Goal: Obtain resource: Obtain resource

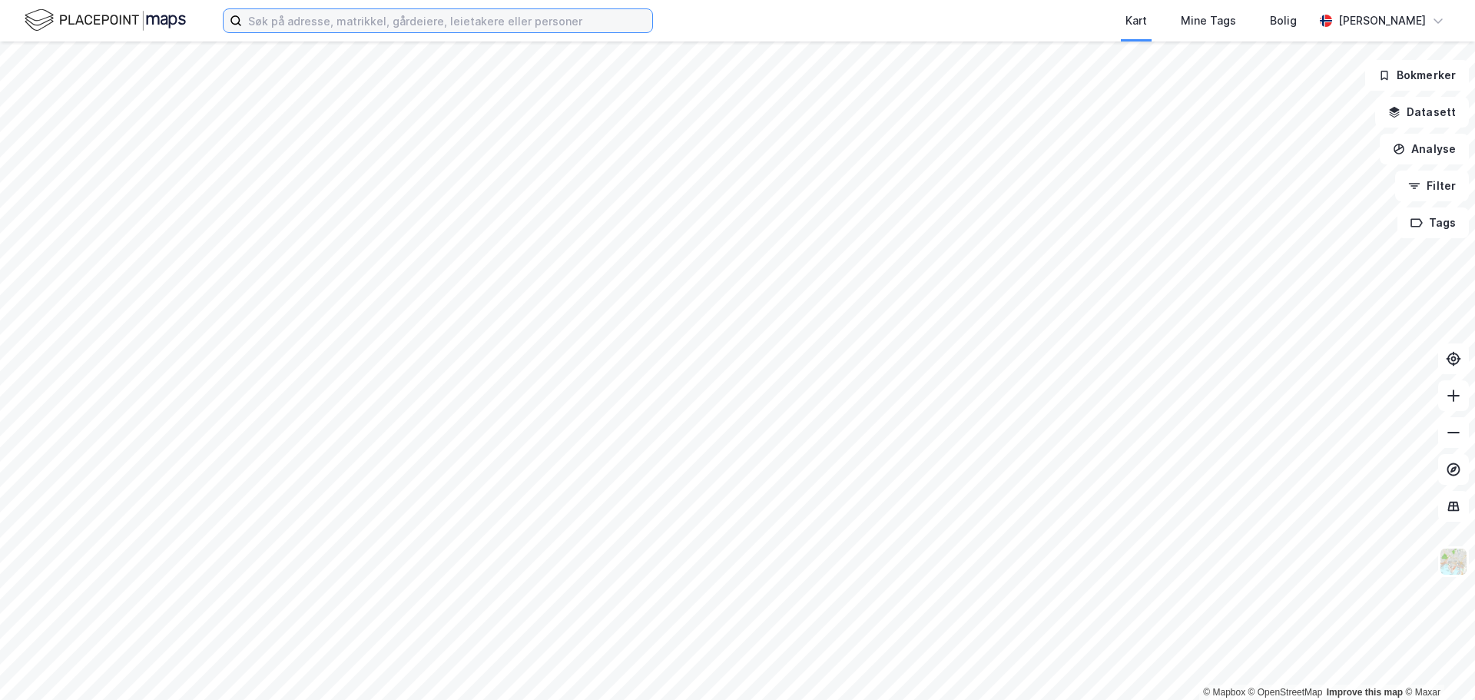
click at [336, 21] on input at bounding box center [447, 20] width 410 height 23
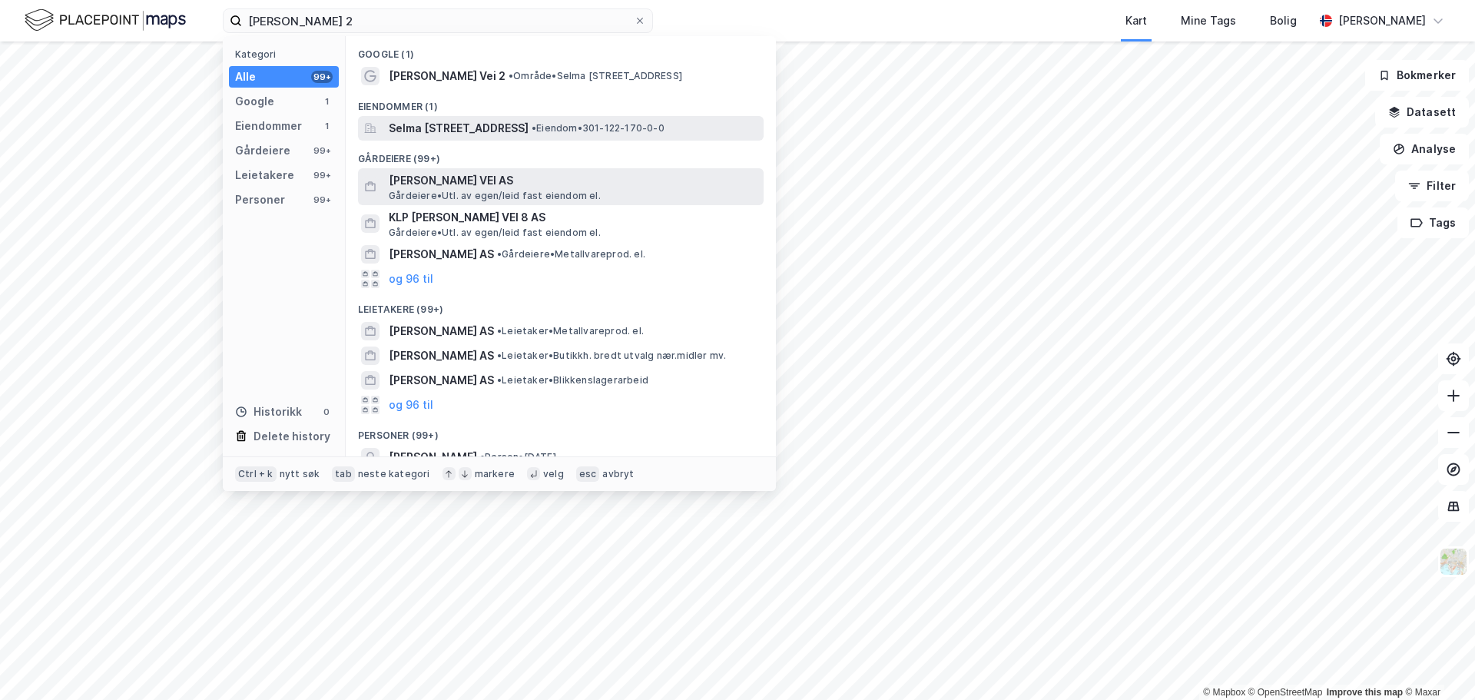
click at [482, 132] on span "Selma [STREET_ADDRESS]" at bounding box center [459, 128] width 140 height 18
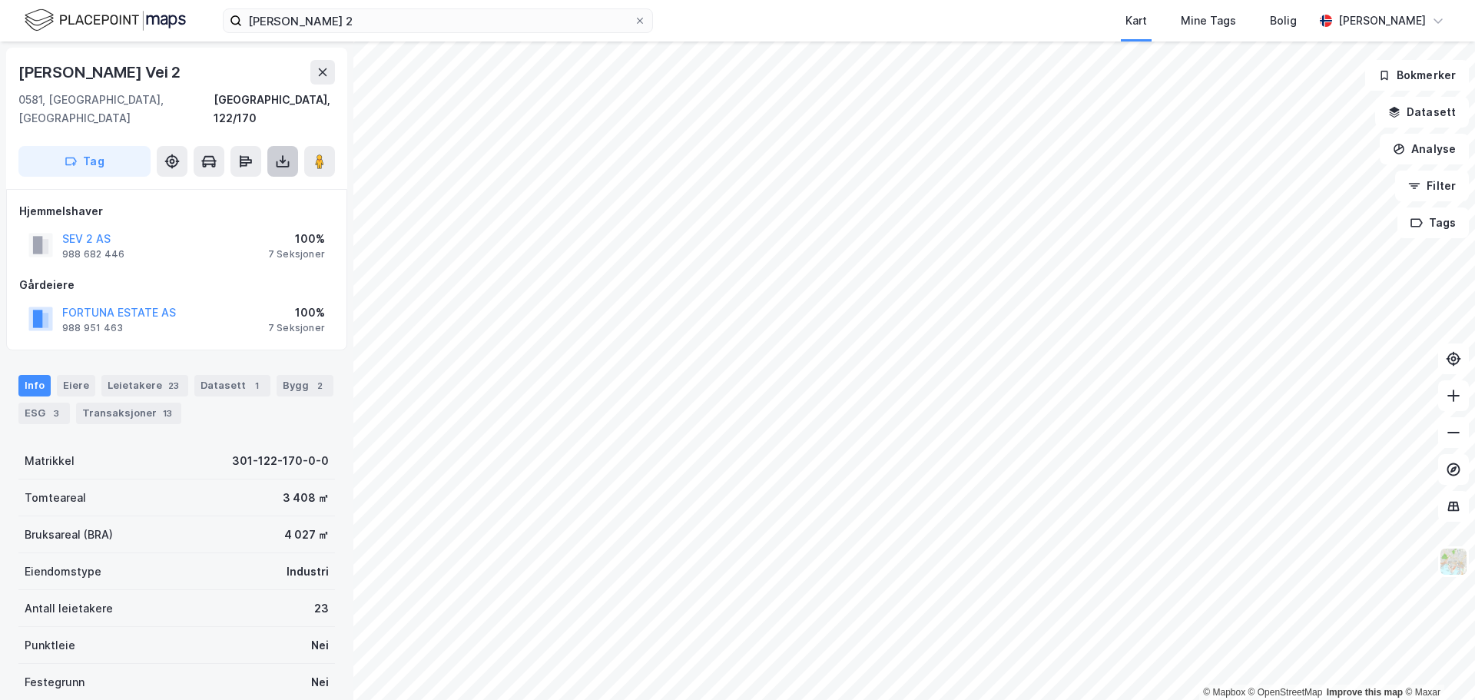
click at [284, 154] on icon at bounding box center [282, 161] width 15 height 15
click at [225, 186] on div "Last ned grunnbok" at bounding box center [206, 192] width 89 height 12
click at [72, 375] on div "Eiere" at bounding box center [76, 386] width 38 height 22
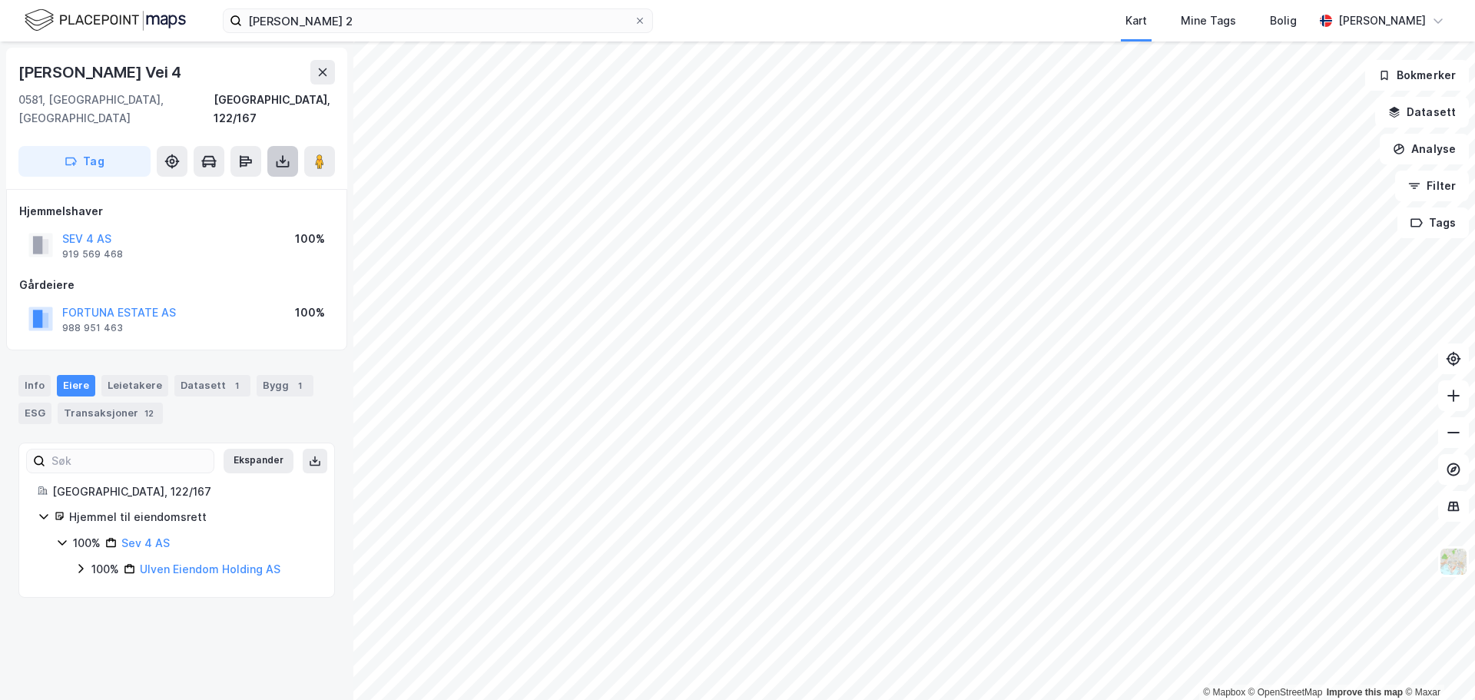
click at [287, 154] on icon at bounding box center [282, 161] width 15 height 15
click at [217, 186] on div "Last ned grunnbok" at bounding box center [206, 192] width 89 height 12
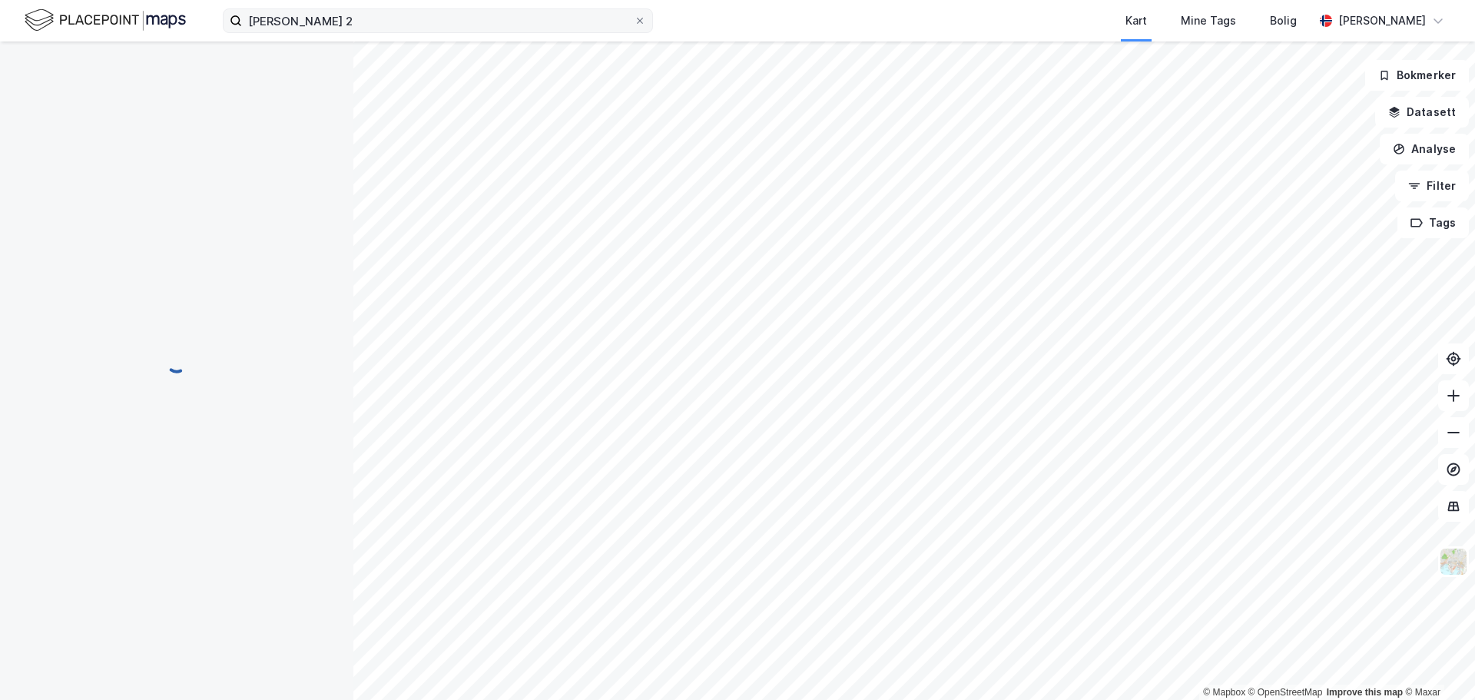
scroll to position [1, 0]
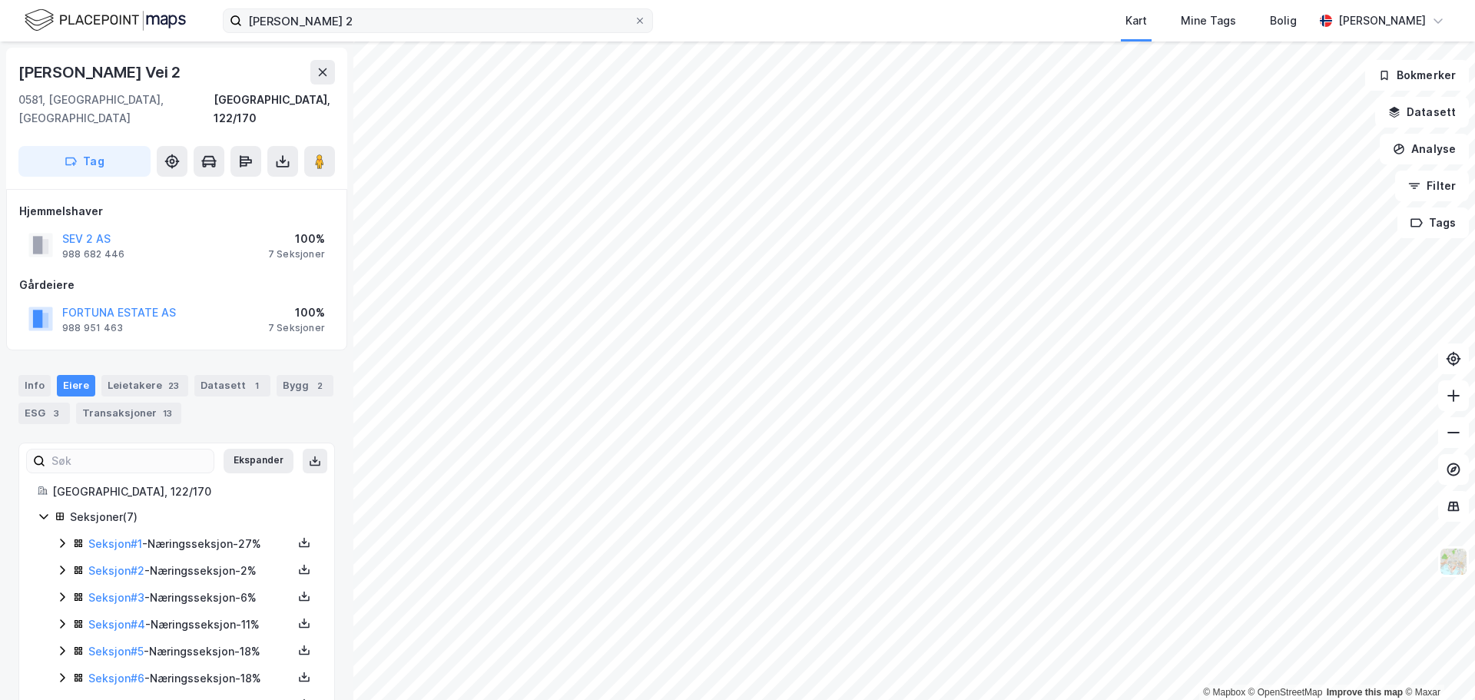
scroll to position [1, 0]
click at [287, 153] on icon at bounding box center [282, 160] width 15 height 15
click at [245, 185] on div "Last ned grunnbok" at bounding box center [206, 191] width 89 height 12
click at [67, 536] on icon at bounding box center [62, 542] width 12 height 12
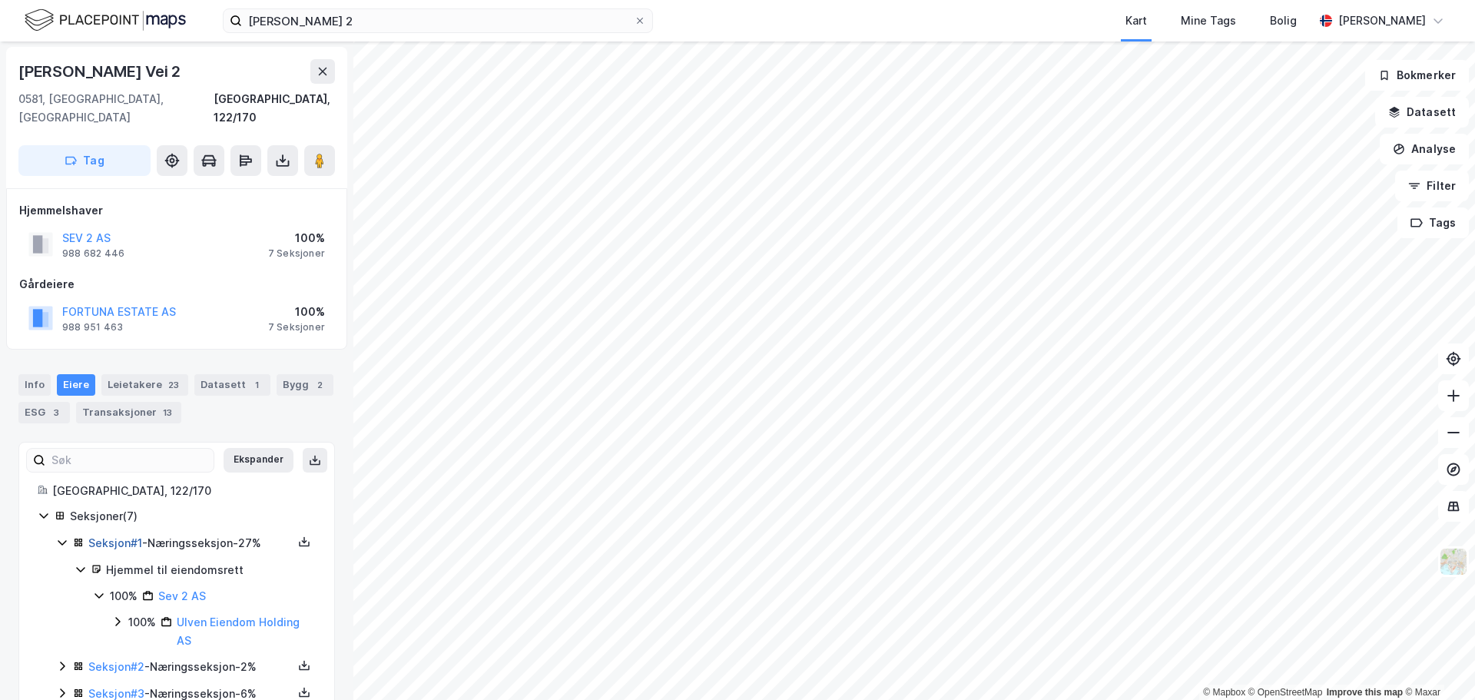
click at [111, 536] on link "Seksjon # 1" at bounding box center [115, 542] width 54 height 13
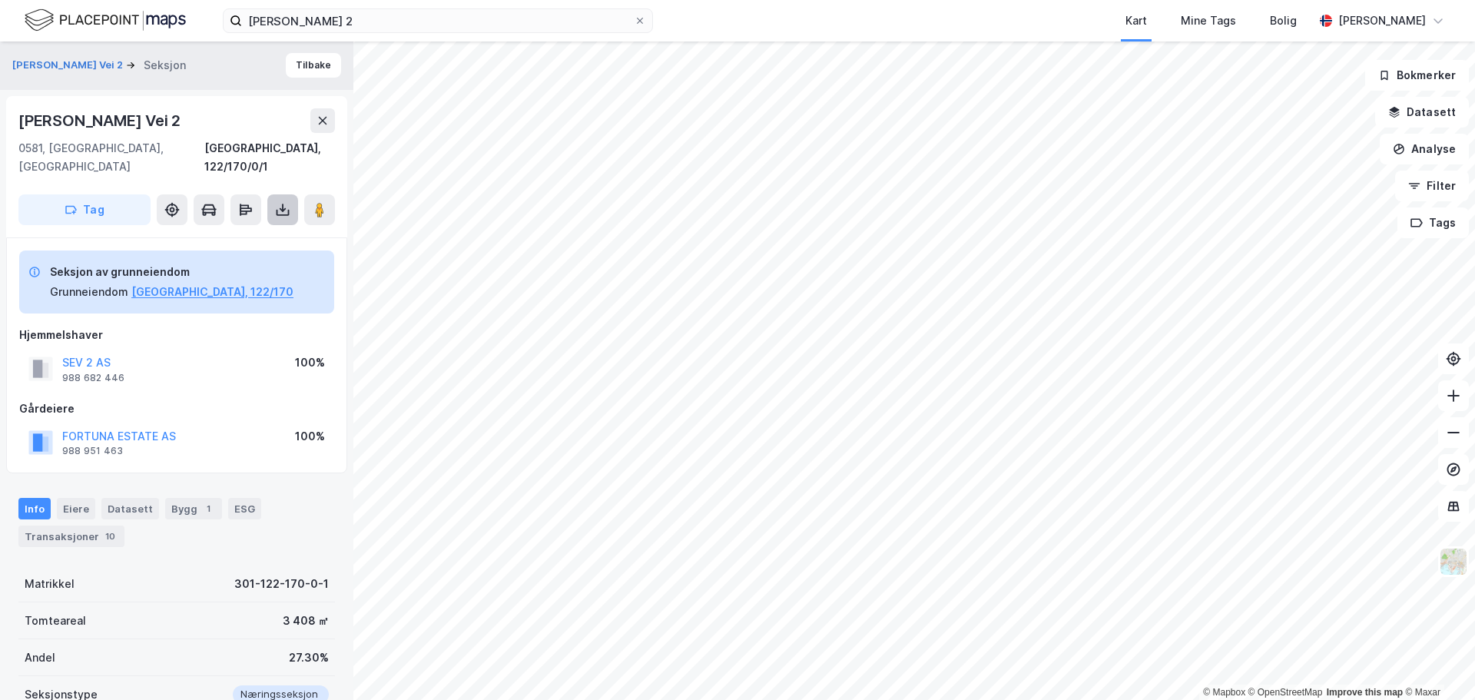
click at [276, 202] on icon at bounding box center [282, 209] width 15 height 15
click at [233, 234] on div "Last ned grunnbok" at bounding box center [206, 240] width 89 height 12
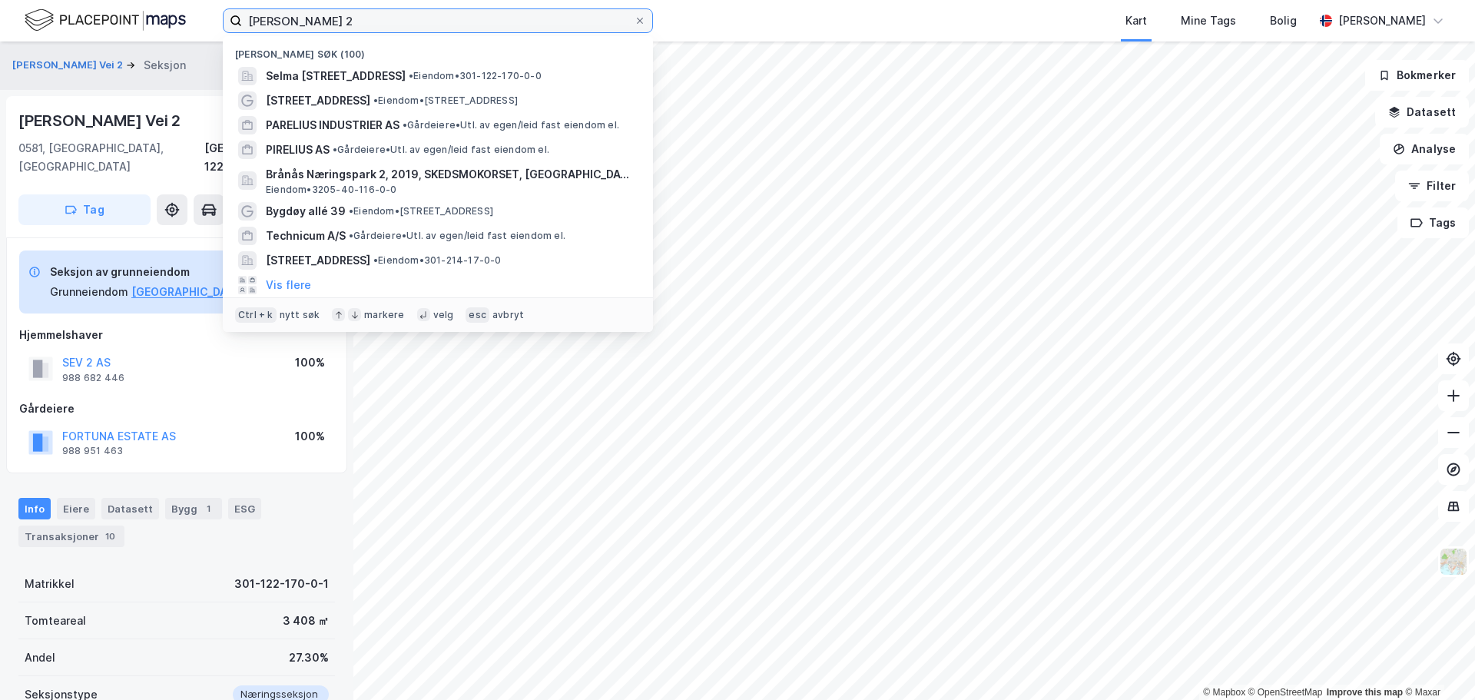
click at [395, 12] on input "[PERSON_NAME] 2" at bounding box center [438, 20] width 392 height 23
drag, startPoint x: 401, startPoint y: 16, endPoint x: 52, endPoint y: 57, distance: 351.2
click at [52, 57] on div "[PERSON_NAME] 2 Nylige søk (100) Selma [STREET_ADDRESS] • Eiendom • 301-122-170…" at bounding box center [737, 350] width 1475 height 700
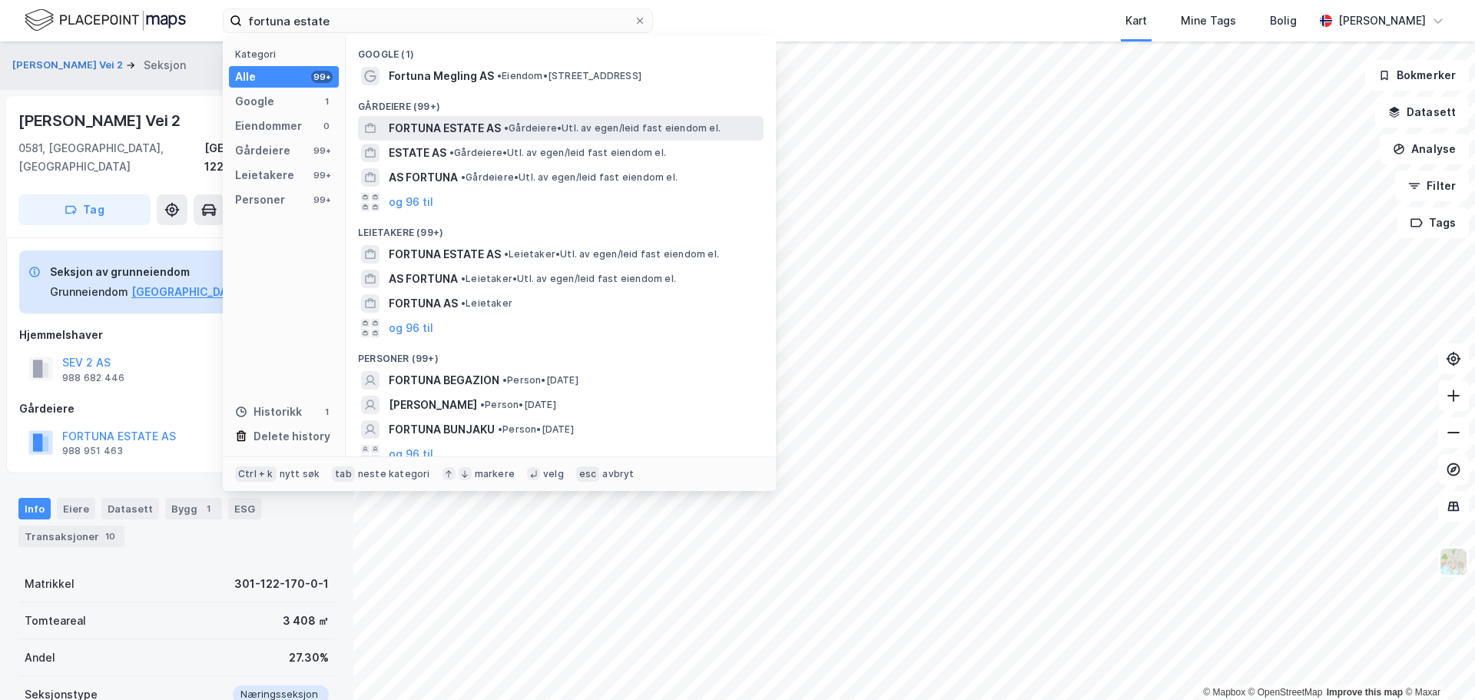
click at [477, 134] on span "FORTUNA ESTATE AS" at bounding box center [445, 128] width 112 height 18
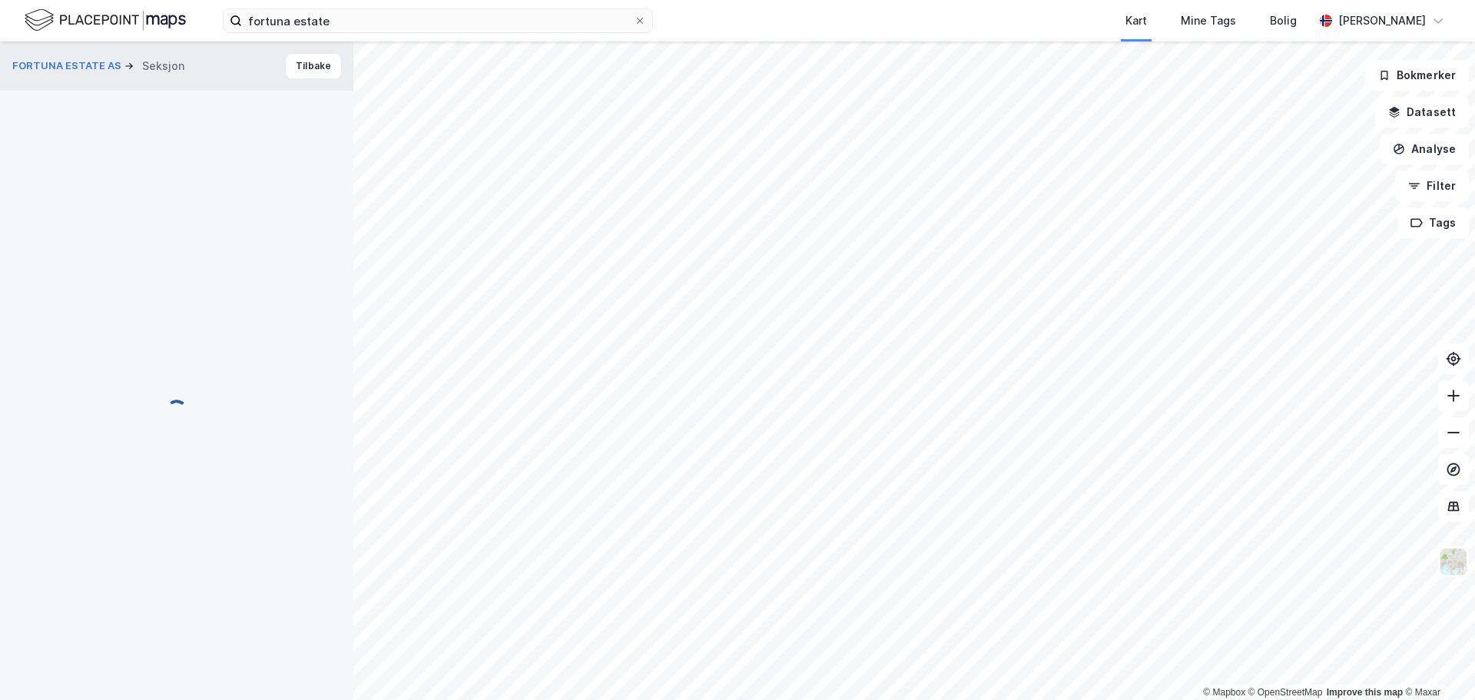
scroll to position [1, 0]
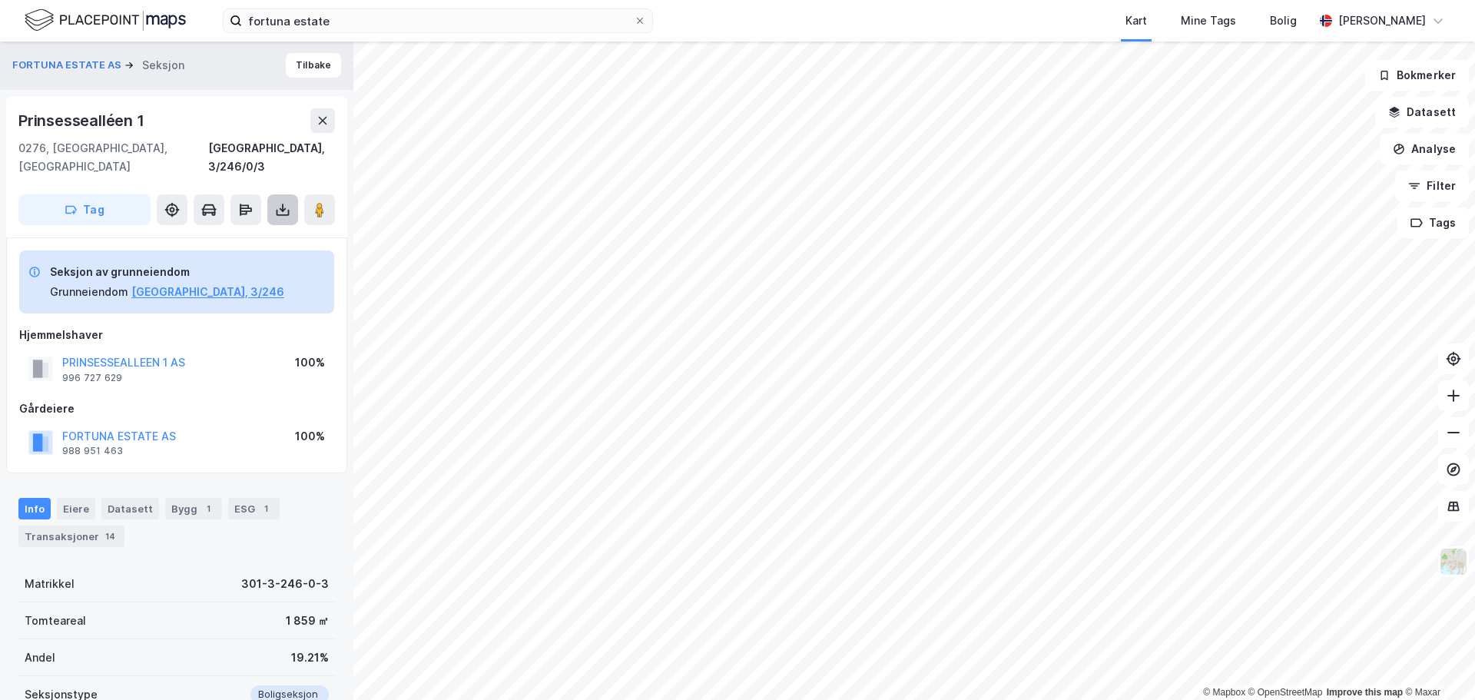
click at [287, 210] on icon at bounding box center [283, 213] width 13 height 6
click at [248, 228] on div "Last ned grunnbok" at bounding box center [216, 240] width 164 height 25
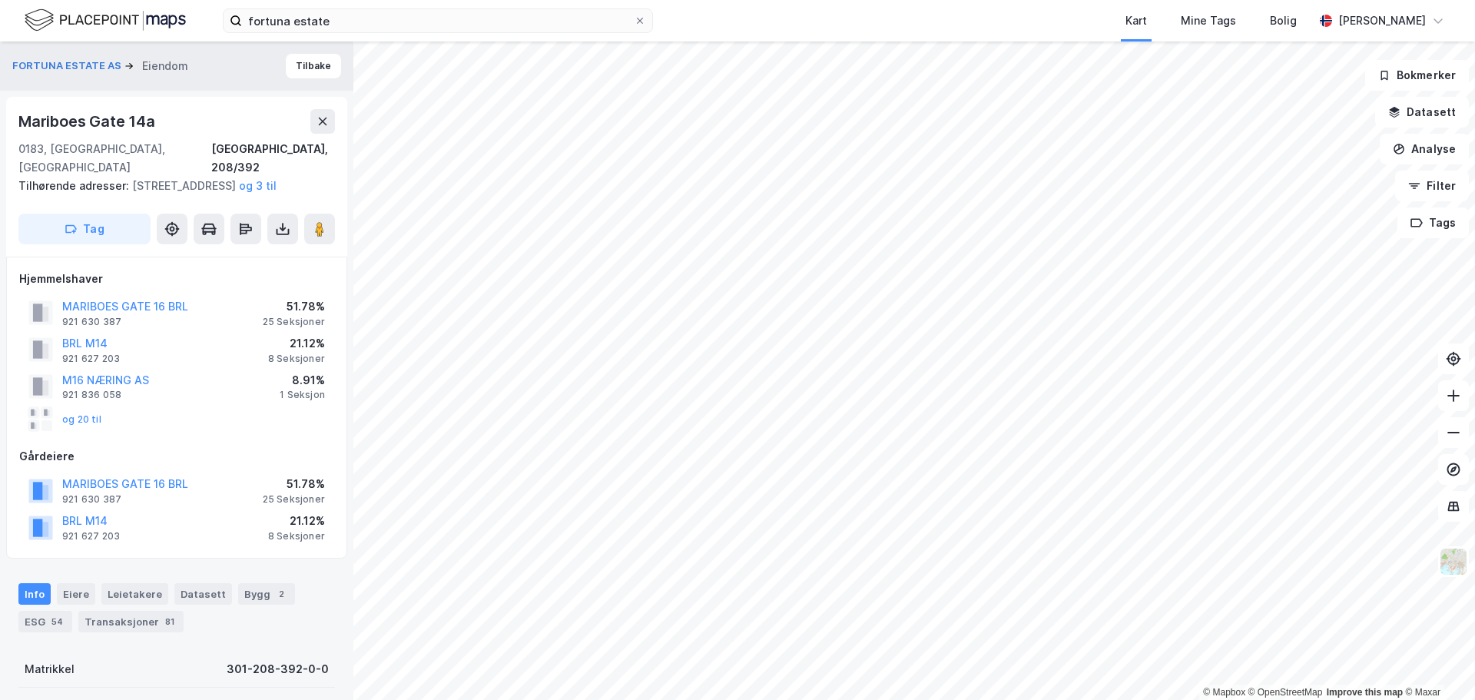
scroll to position [1, 0]
click at [284, 237] on button at bounding box center [282, 228] width 31 height 31
click at [240, 264] on div "Last ned grunnbok" at bounding box center [206, 259] width 89 height 12
click at [0, 0] on button "BRL M14" at bounding box center [0, 0] width 0 height 0
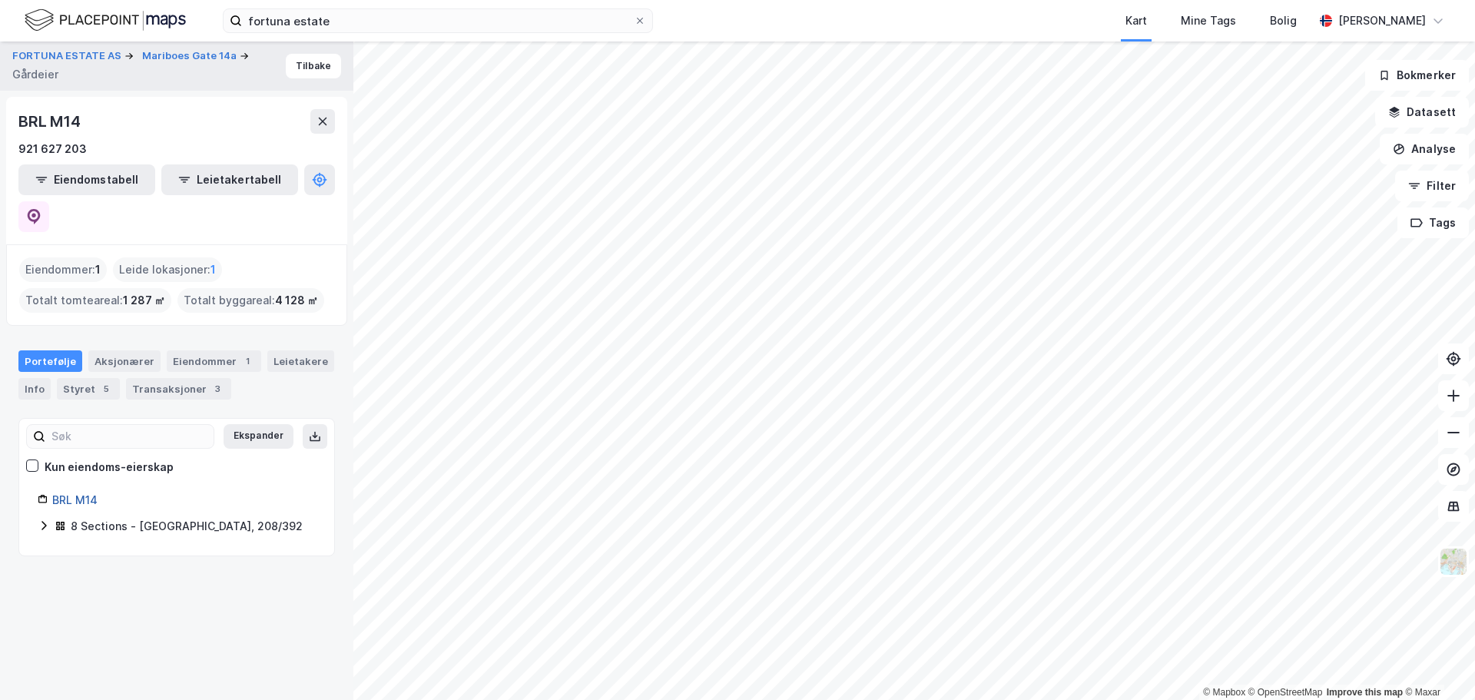
click at [90, 493] on link "BRL M14" at bounding box center [74, 499] width 45 height 13
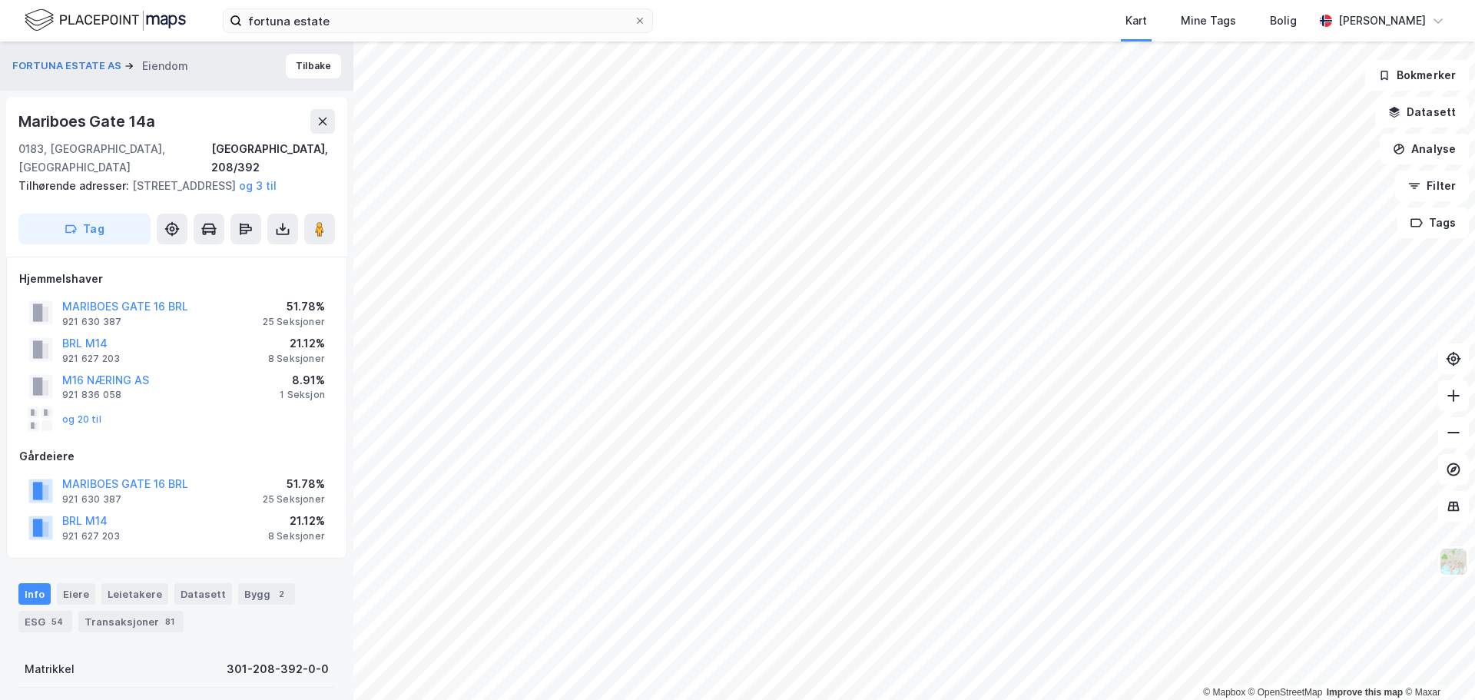
scroll to position [1, 0]
click at [0, 0] on button "og 20 til" at bounding box center [0, 0] width 0 height 0
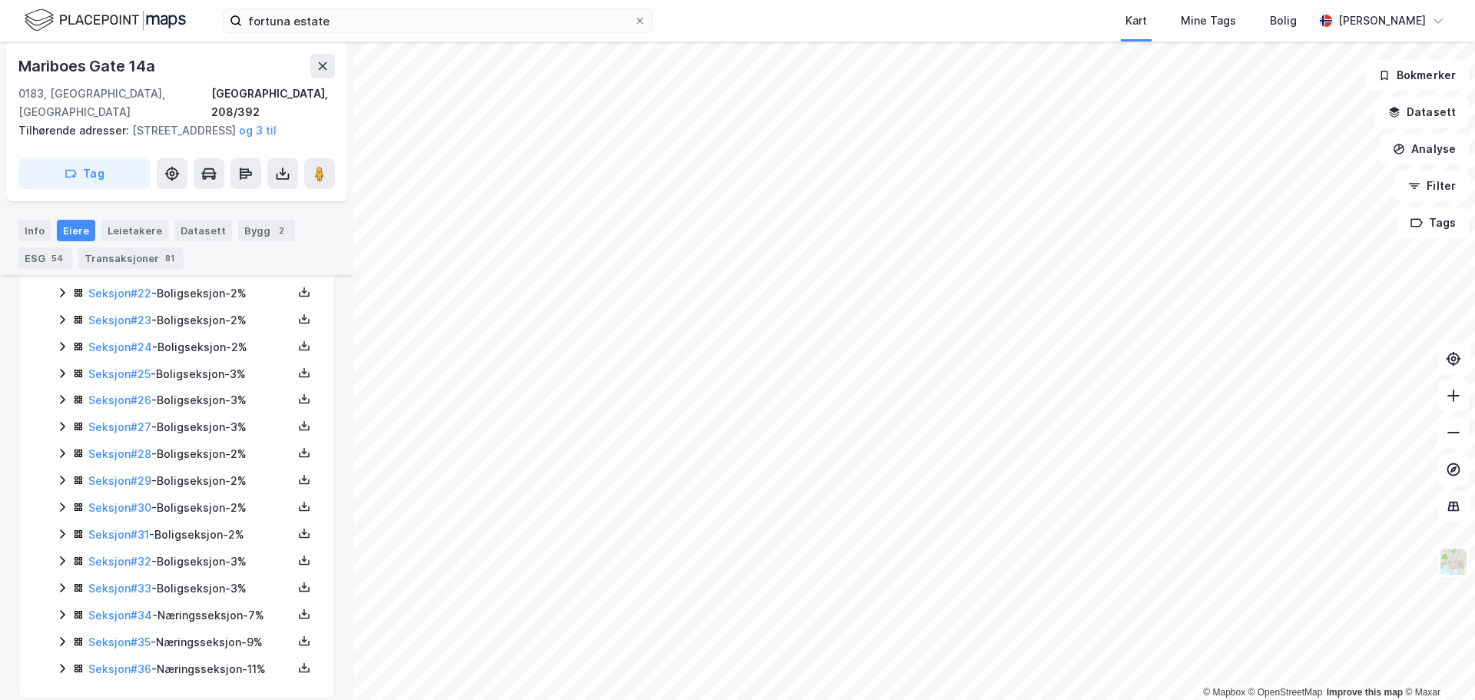
scroll to position [1040, 0]
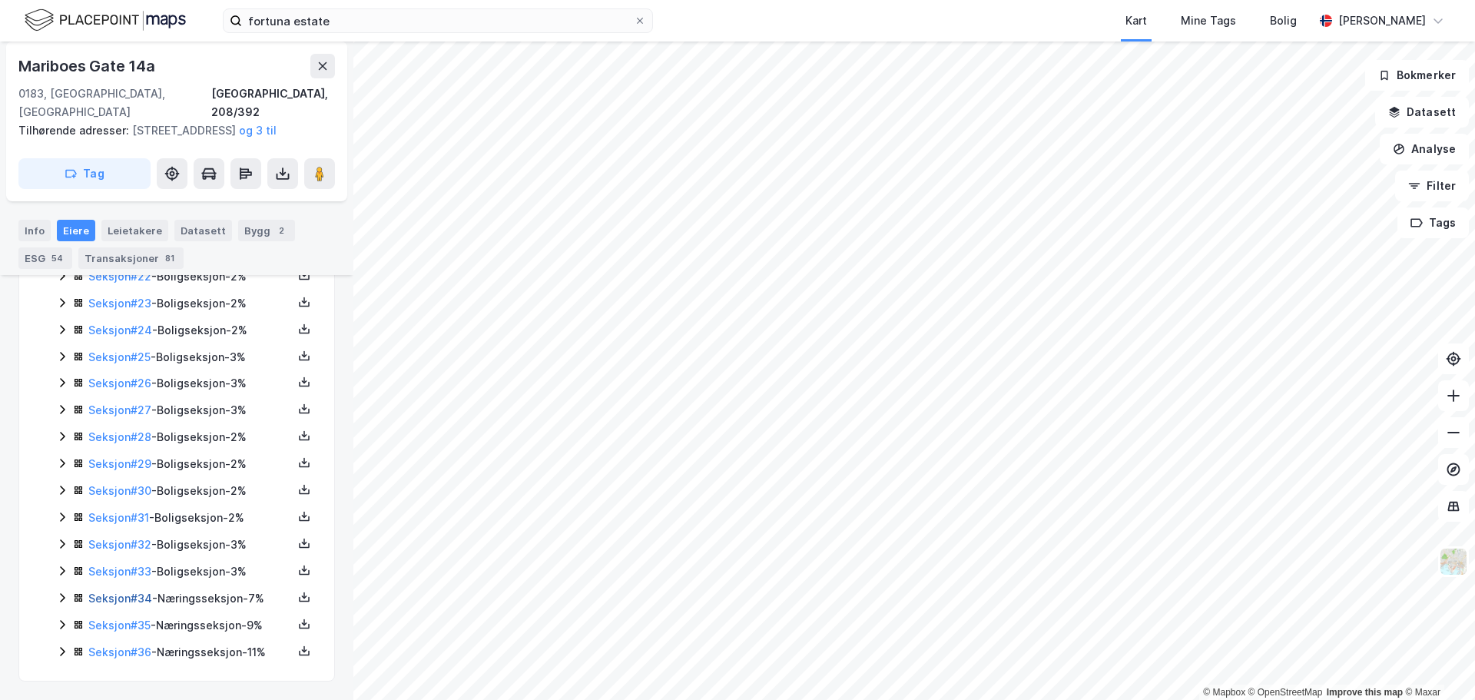
click at [124, 598] on link "Seksjon # 34" at bounding box center [120, 598] width 64 height 13
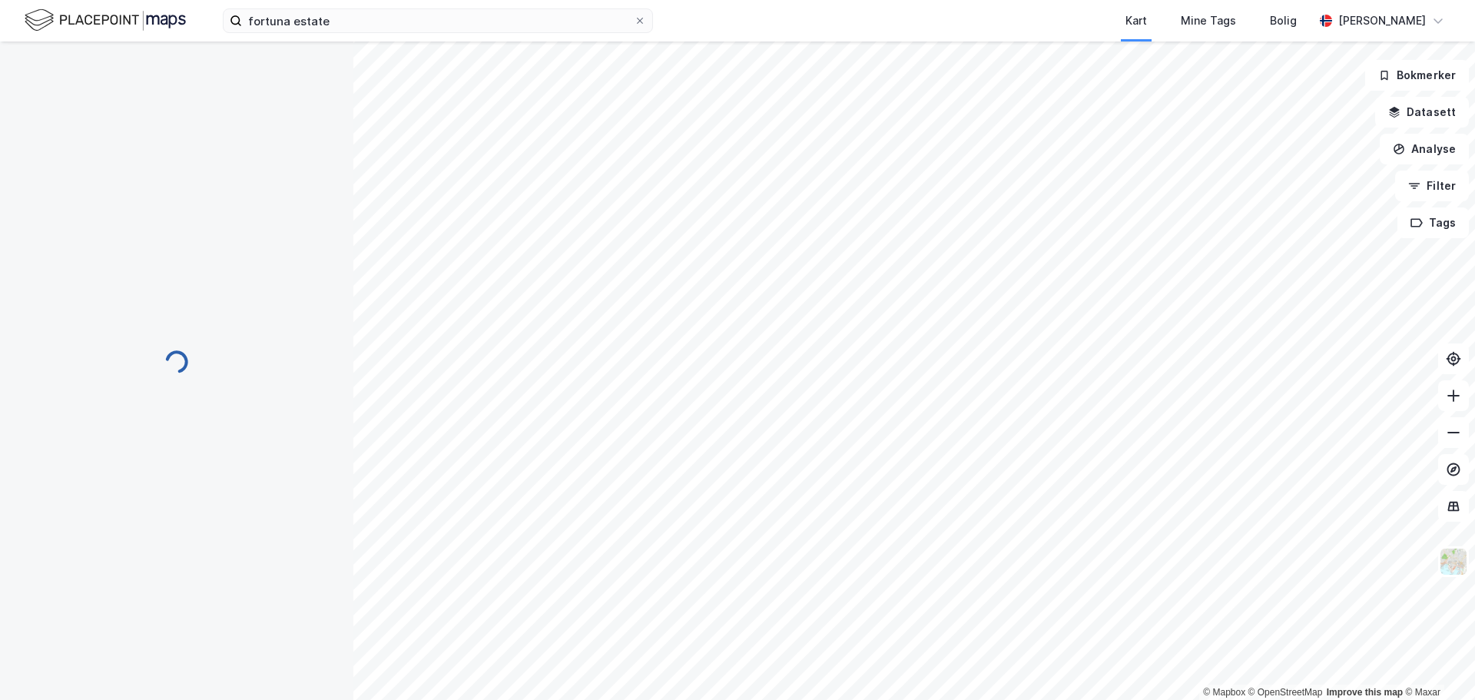
scroll to position [341, 0]
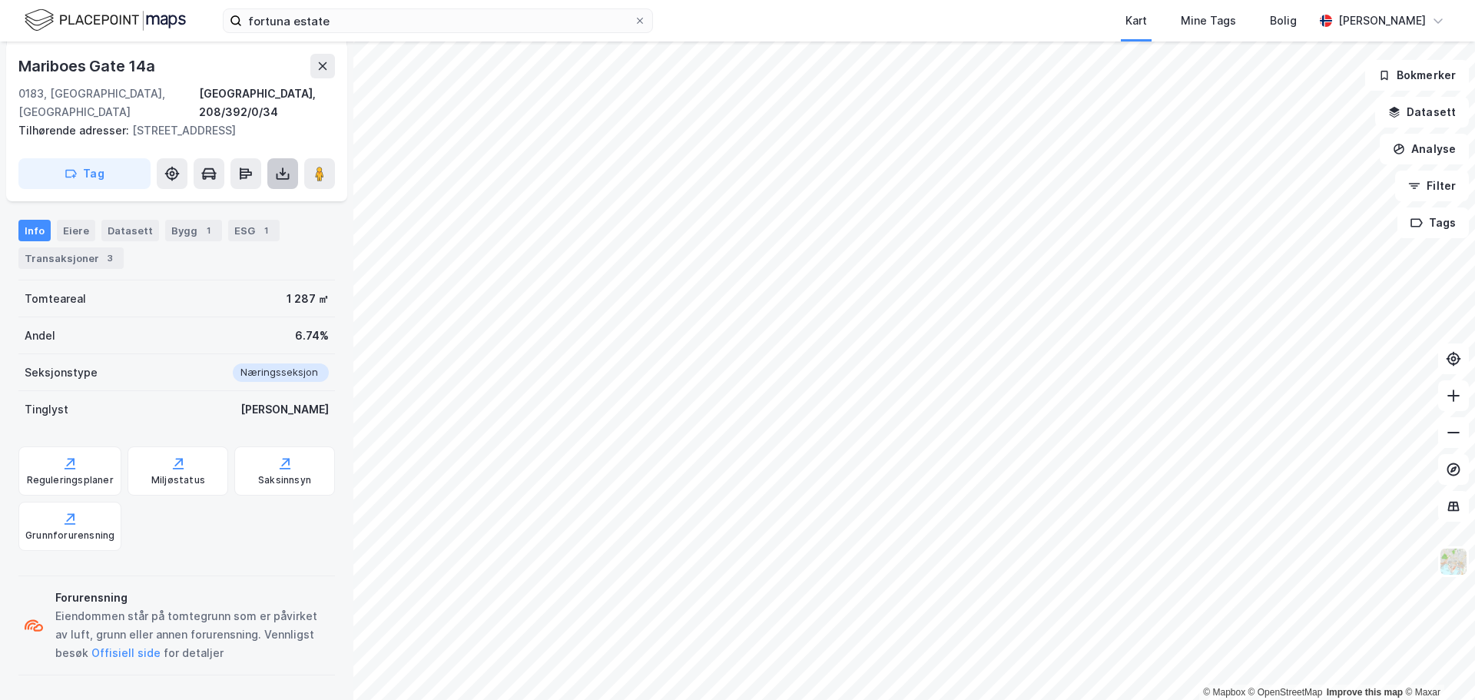
click at [283, 187] on button at bounding box center [282, 173] width 31 height 31
click at [231, 204] on div "Last ned grunnbok" at bounding box center [206, 204] width 89 height 12
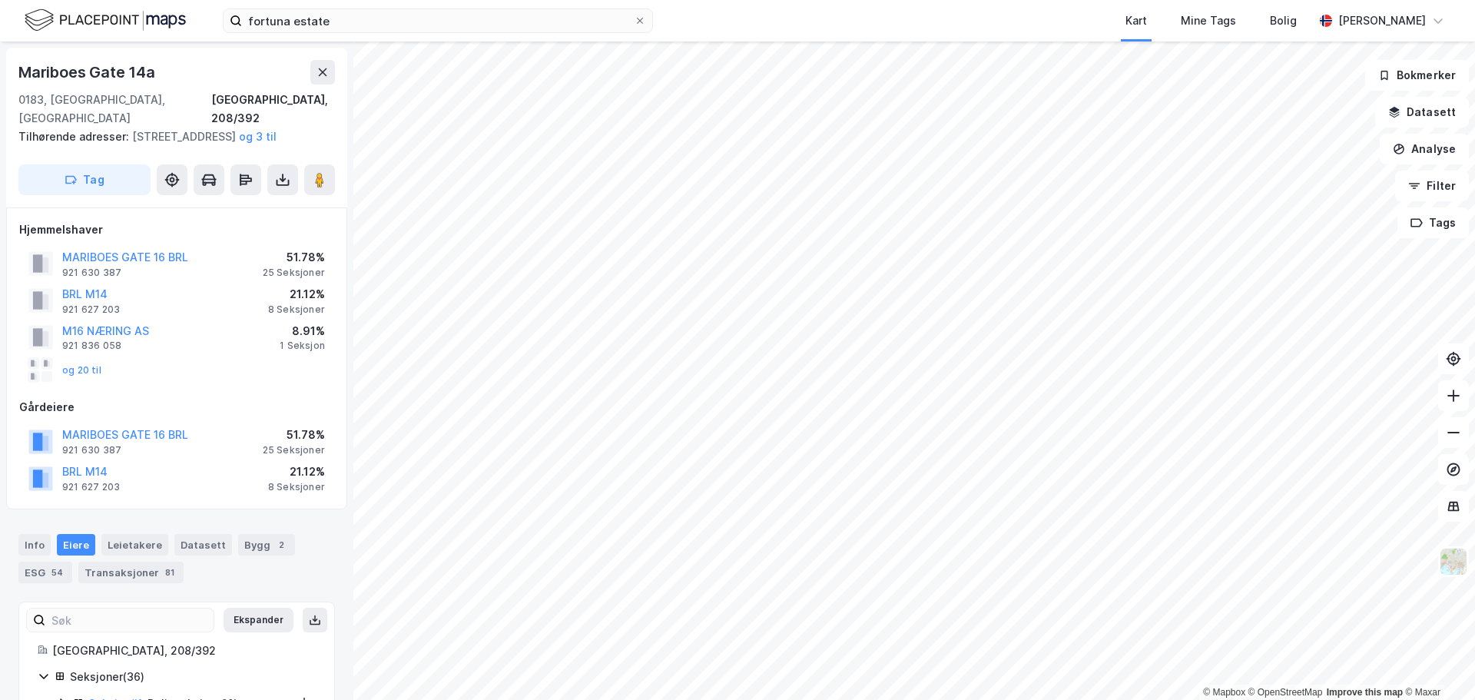
scroll to position [341, 0]
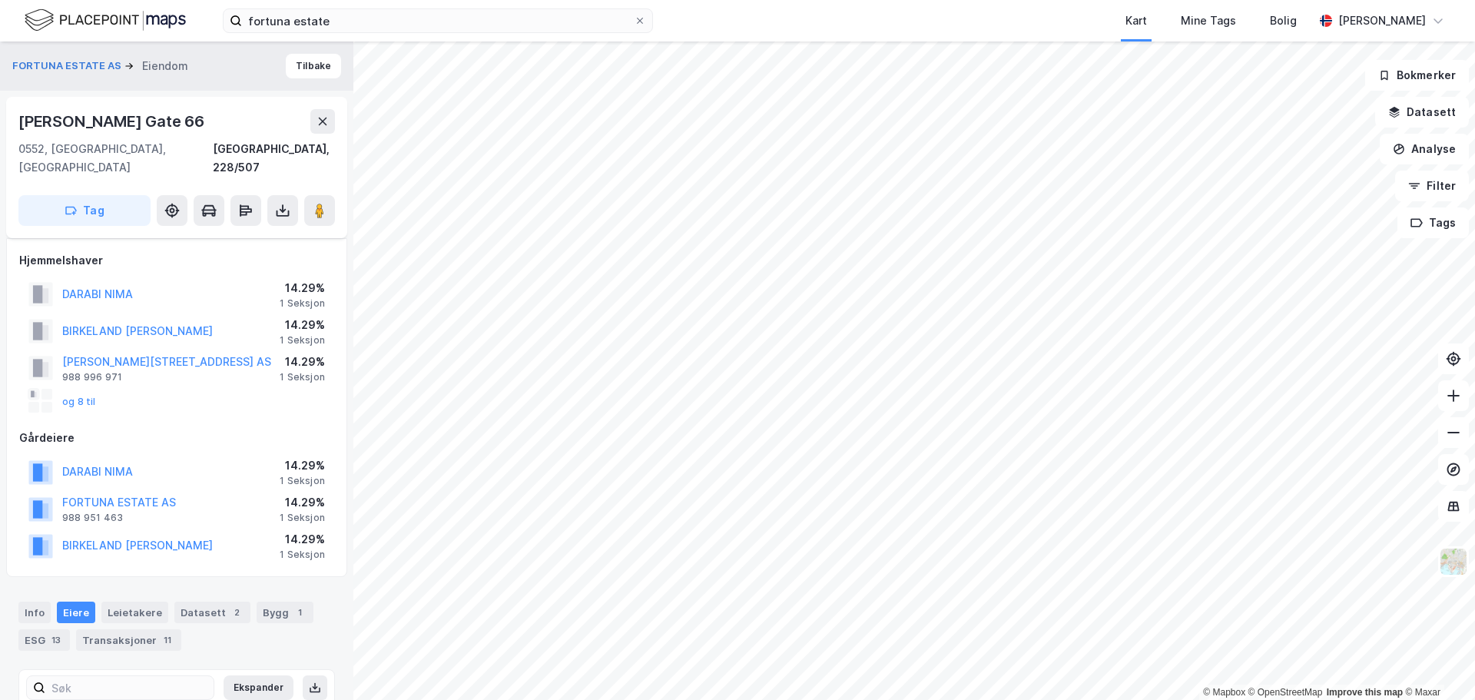
scroll to position [79, 0]
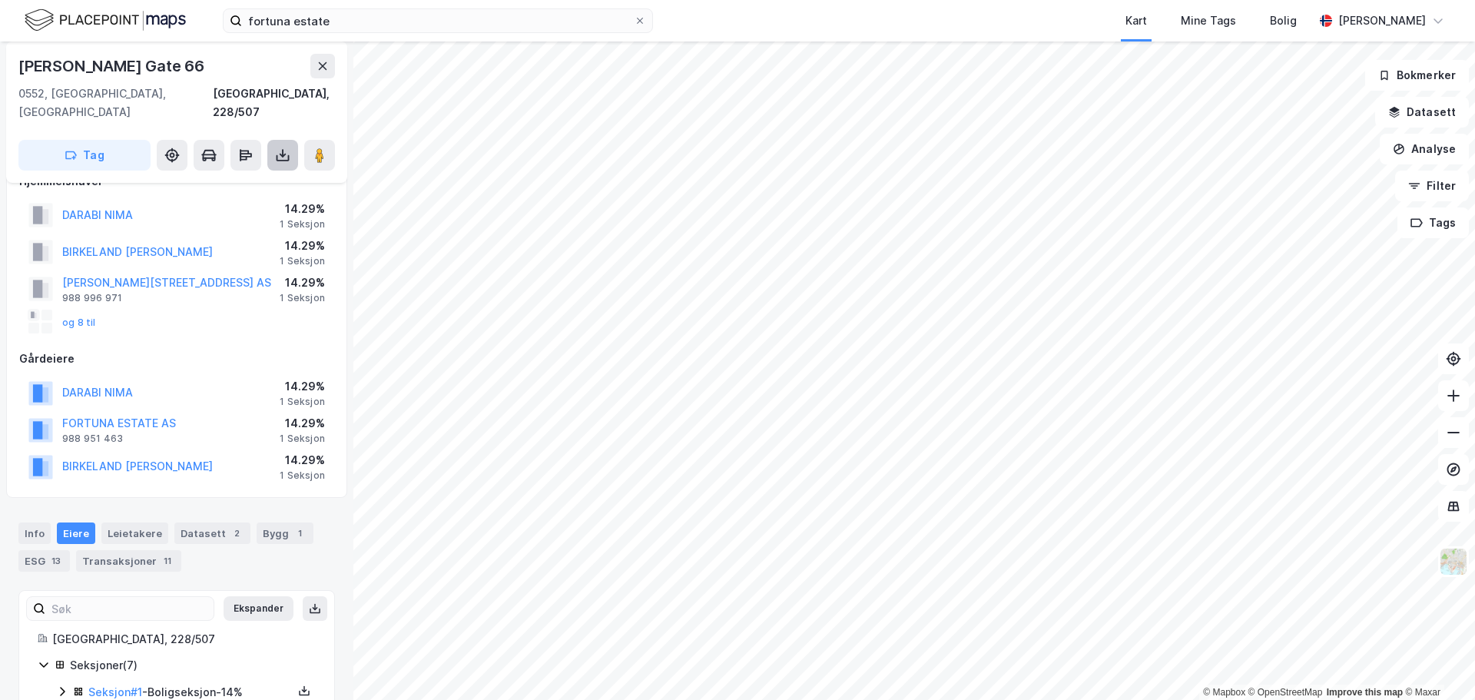
click at [286, 148] on icon at bounding box center [282, 155] width 15 height 15
click at [224, 180] on div "Last ned grunnbok" at bounding box center [206, 186] width 89 height 12
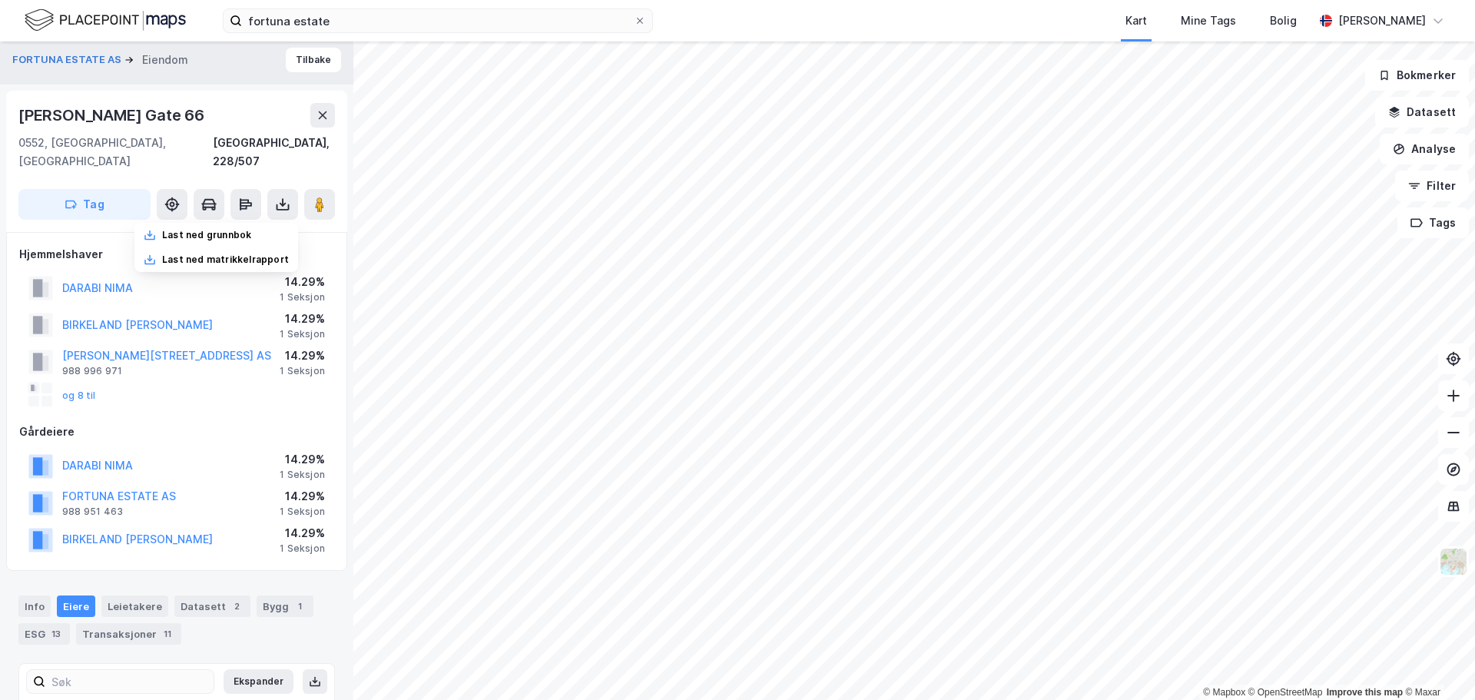
scroll to position [0, 0]
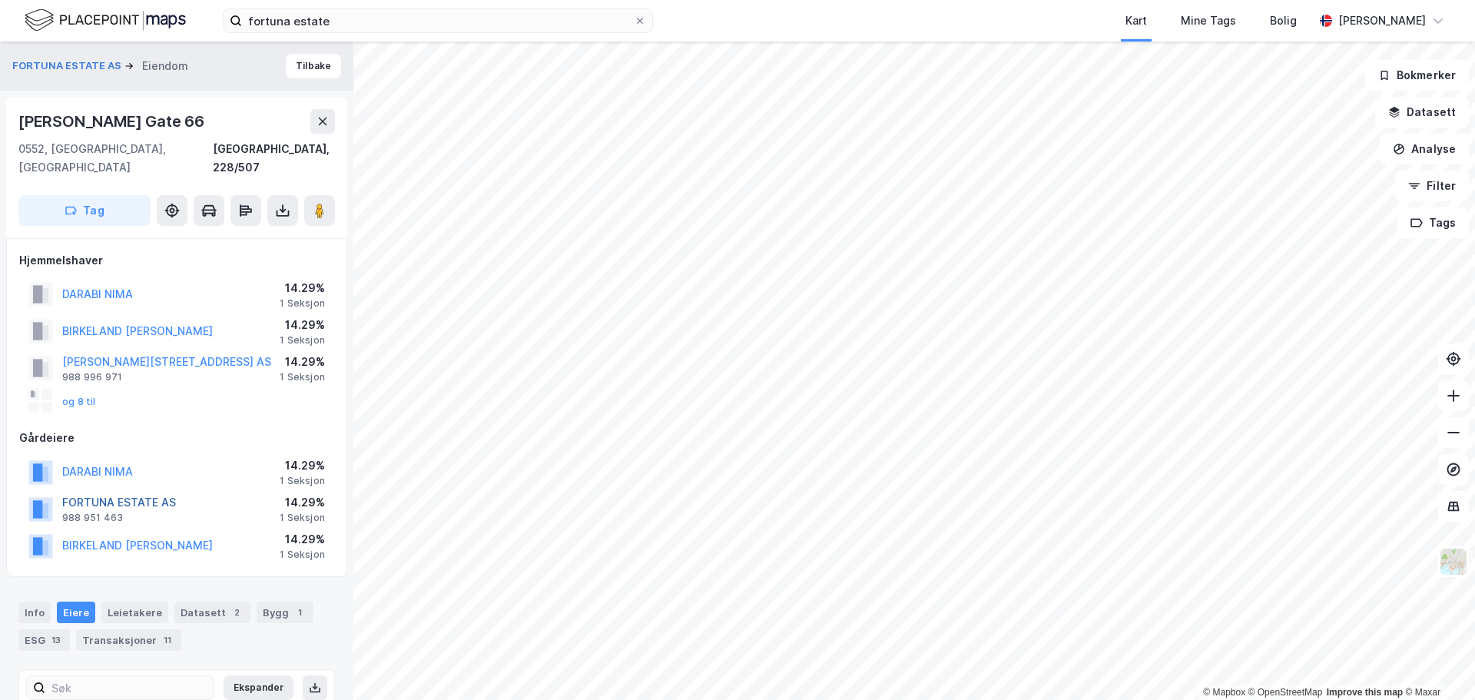
click at [0, 0] on button "FORTUNA ESTATE AS" at bounding box center [0, 0] width 0 height 0
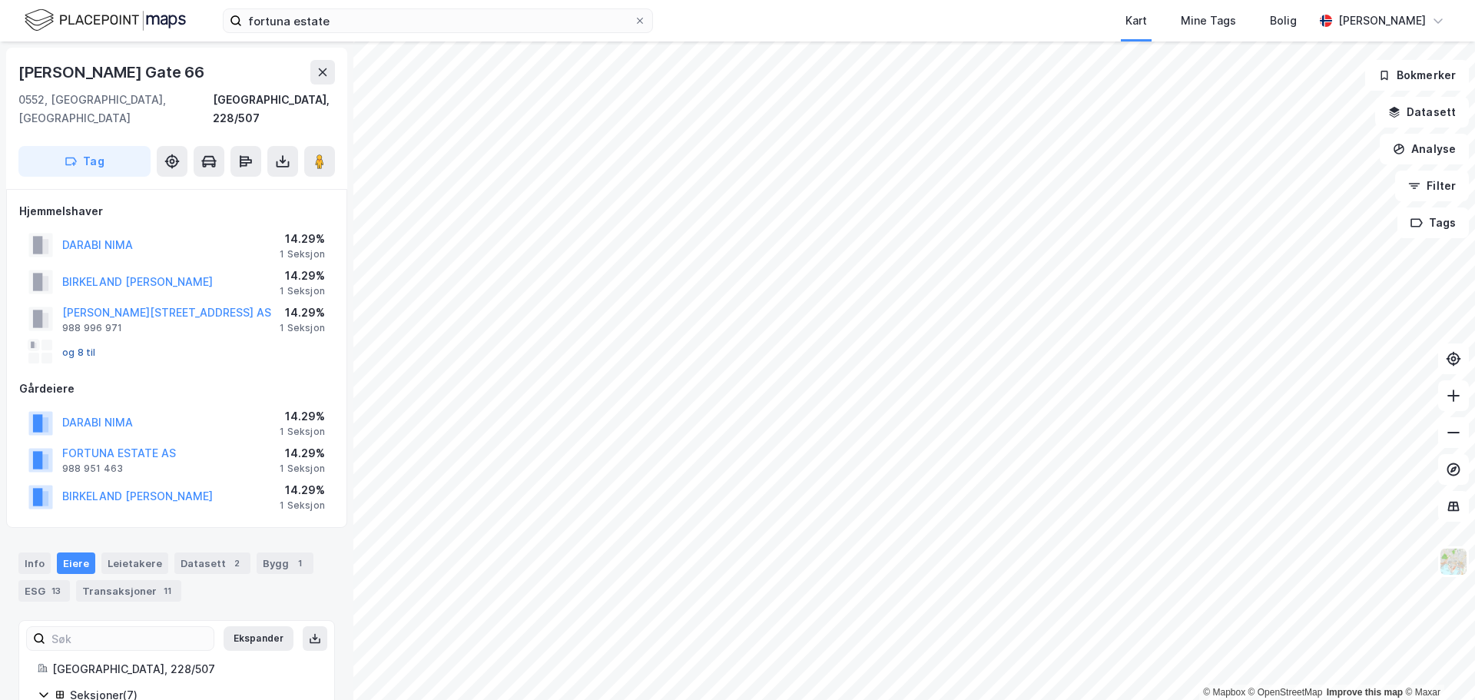
click at [0, 0] on button "og 8 til" at bounding box center [0, 0] width 0 height 0
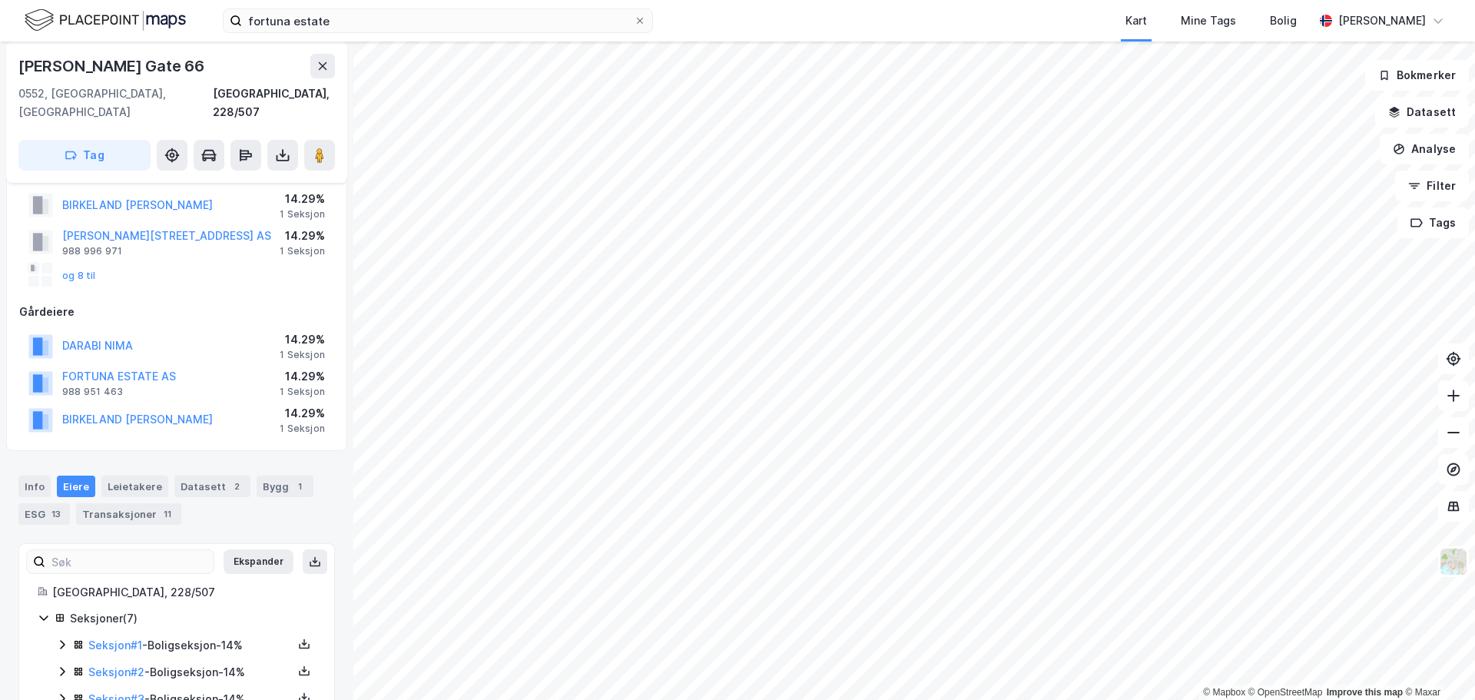
scroll to position [213, 0]
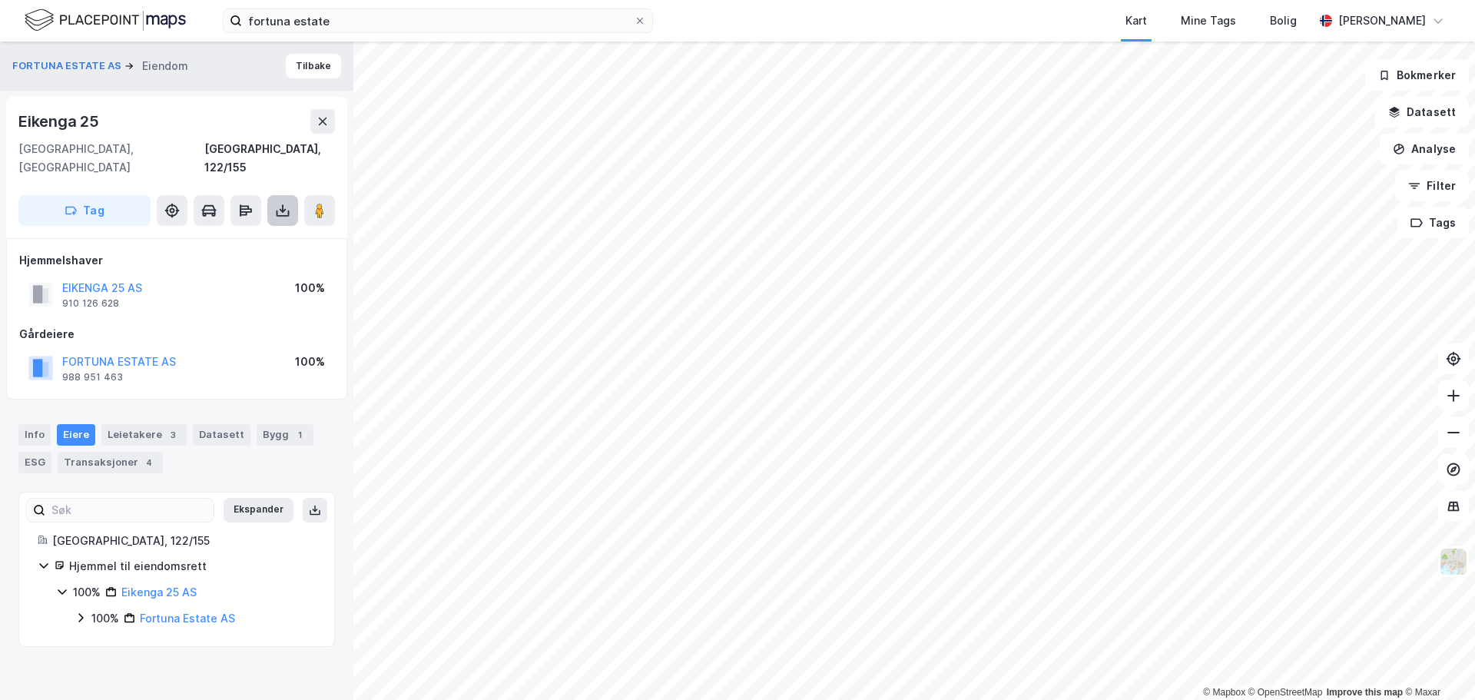
click at [284, 203] on icon at bounding box center [282, 210] width 15 height 15
click at [239, 235] on div "Last ned grunnbok" at bounding box center [206, 241] width 89 height 12
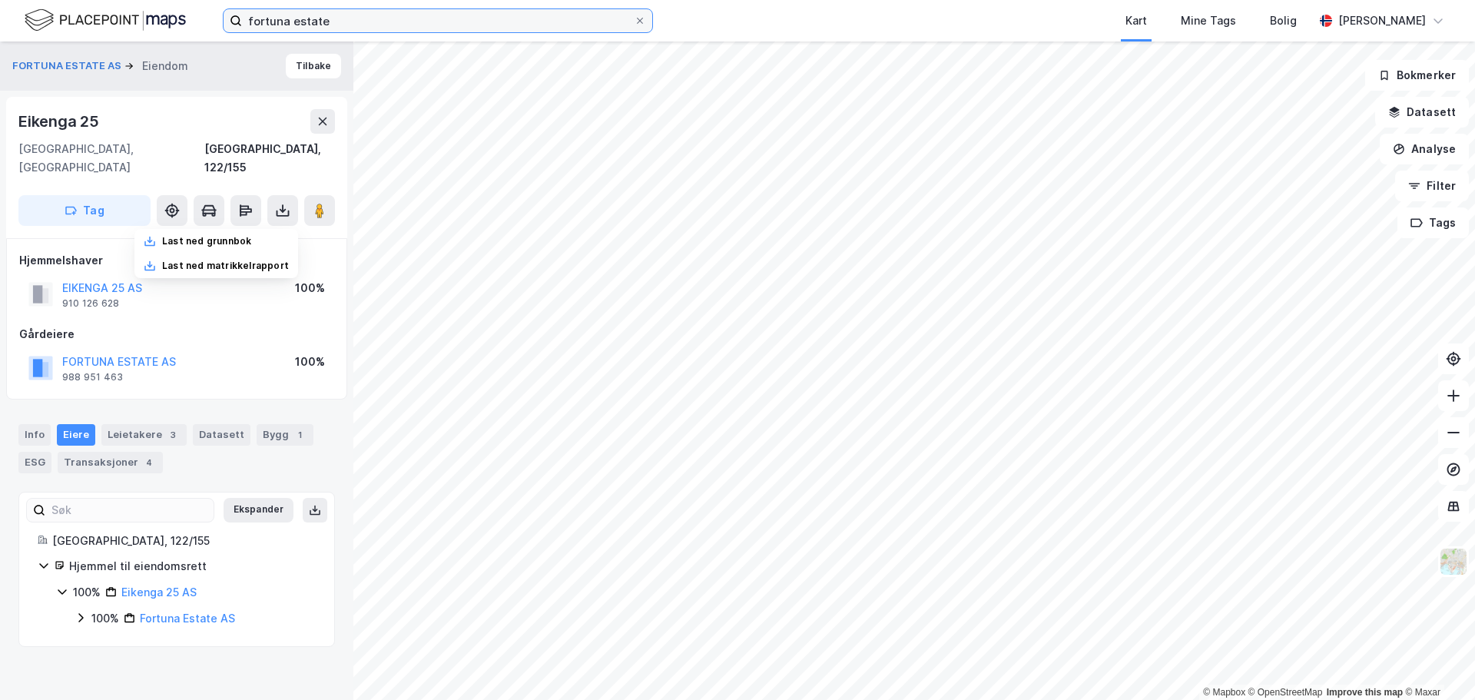
click at [338, 25] on input "fortuna estate" at bounding box center [438, 20] width 392 height 23
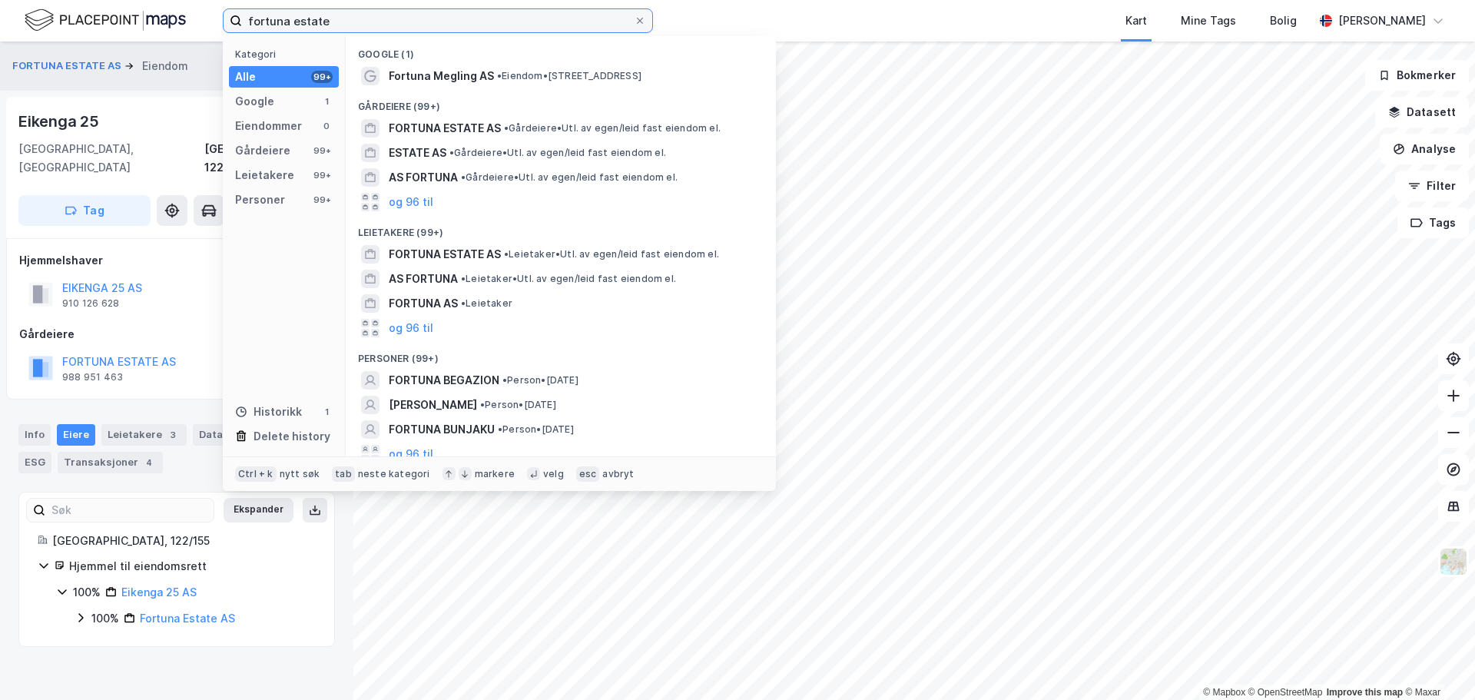
click at [339, 25] on input "fortuna estate" at bounding box center [438, 20] width 392 height 23
paste input "Selma [STREET_ADDRESS]"
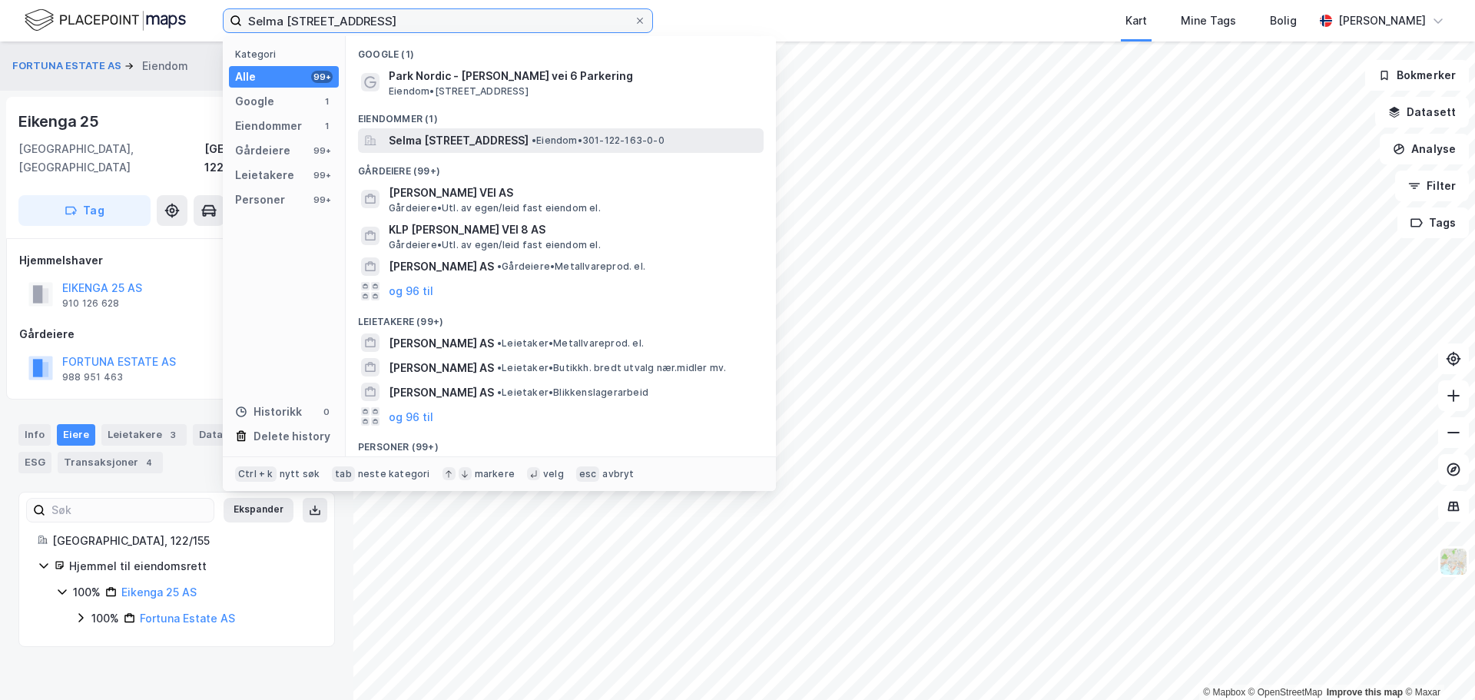
type input "Selma [STREET_ADDRESS]"
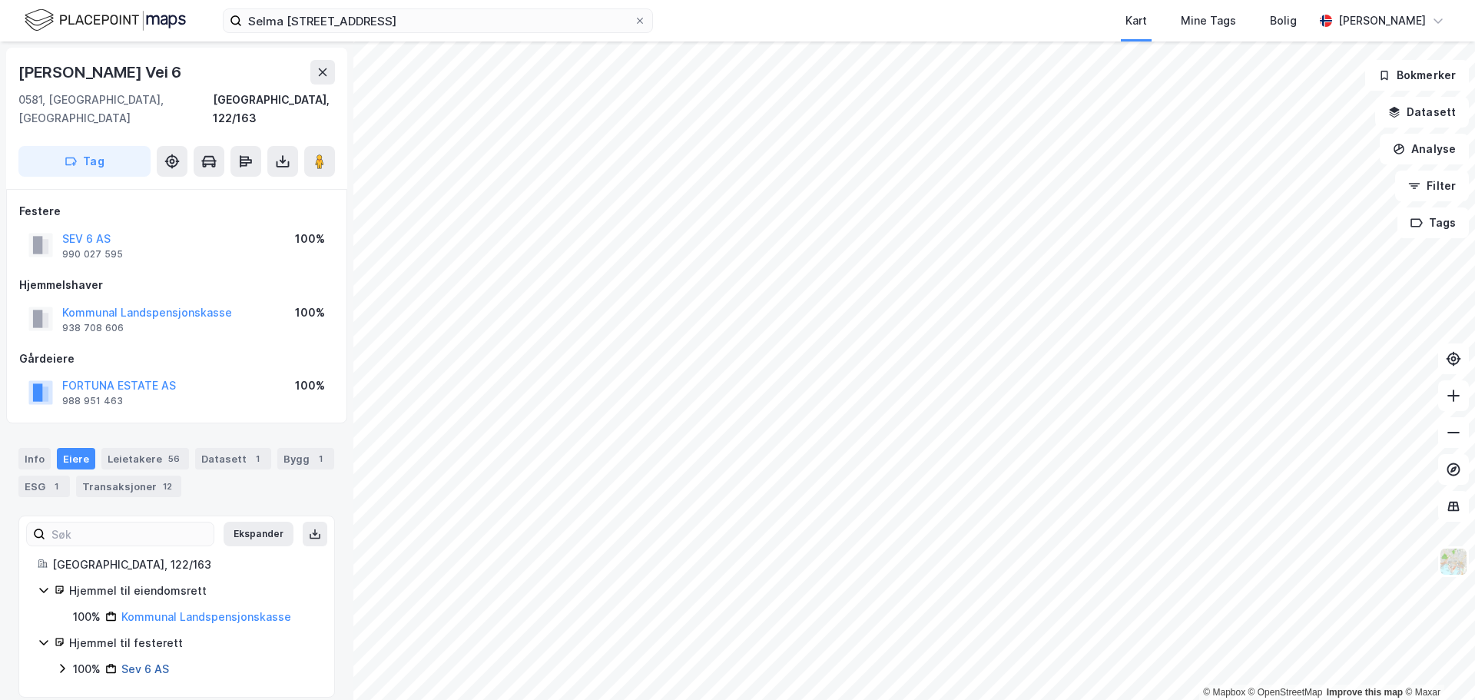
click at [149, 662] on link "Sev 6 AS" at bounding box center [145, 668] width 48 height 13
click at [0, 0] on button "SEV 6 AS" at bounding box center [0, 0] width 0 height 0
click at [282, 154] on icon at bounding box center [282, 161] width 15 height 15
click at [257, 180] on div "Last ned grunnbok" at bounding box center [216, 192] width 164 height 25
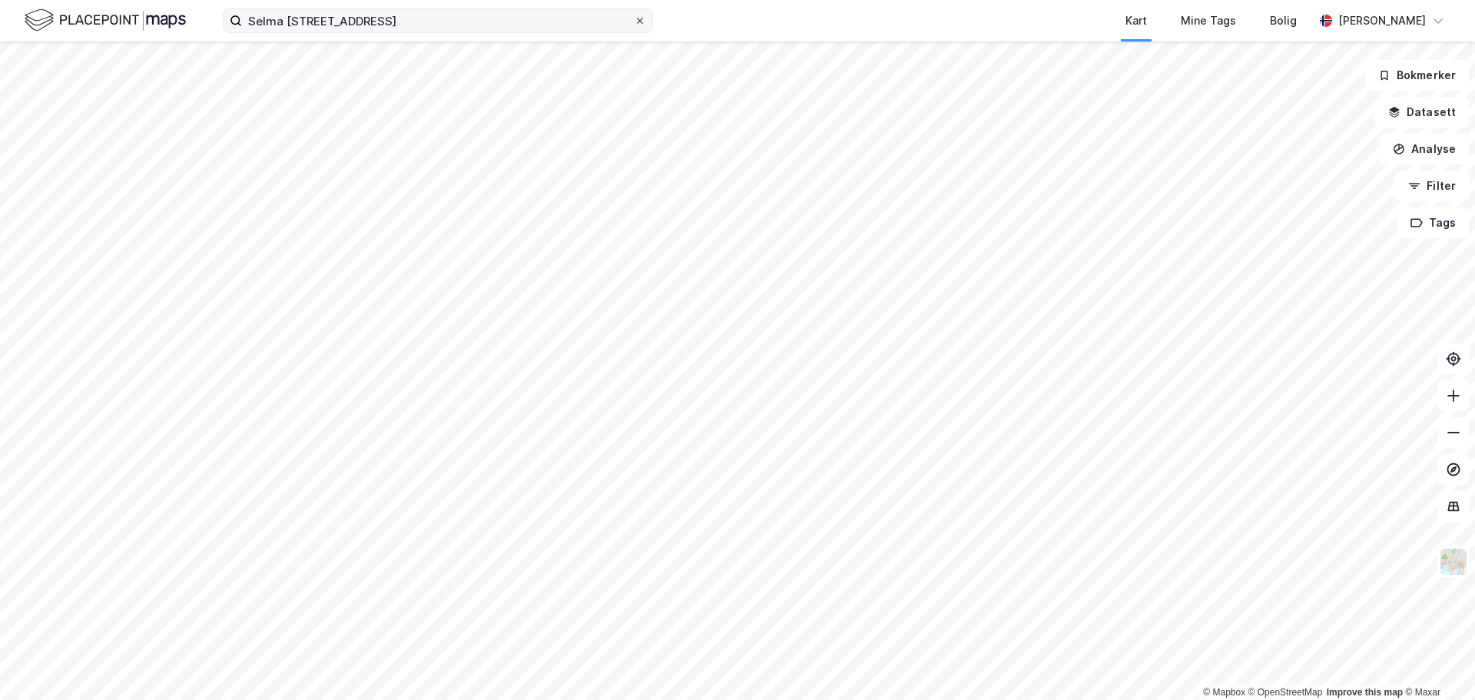
click at [640, 18] on icon at bounding box center [639, 20] width 9 height 9
click at [634, 18] on input "Selma [STREET_ADDRESS]" at bounding box center [438, 20] width 392 height 23
click at [456, 32] on label at bounding box center [438, 20] width 430 height 25
click at [456, 32] on input at bounding box center [447, 20] width 410 height 23
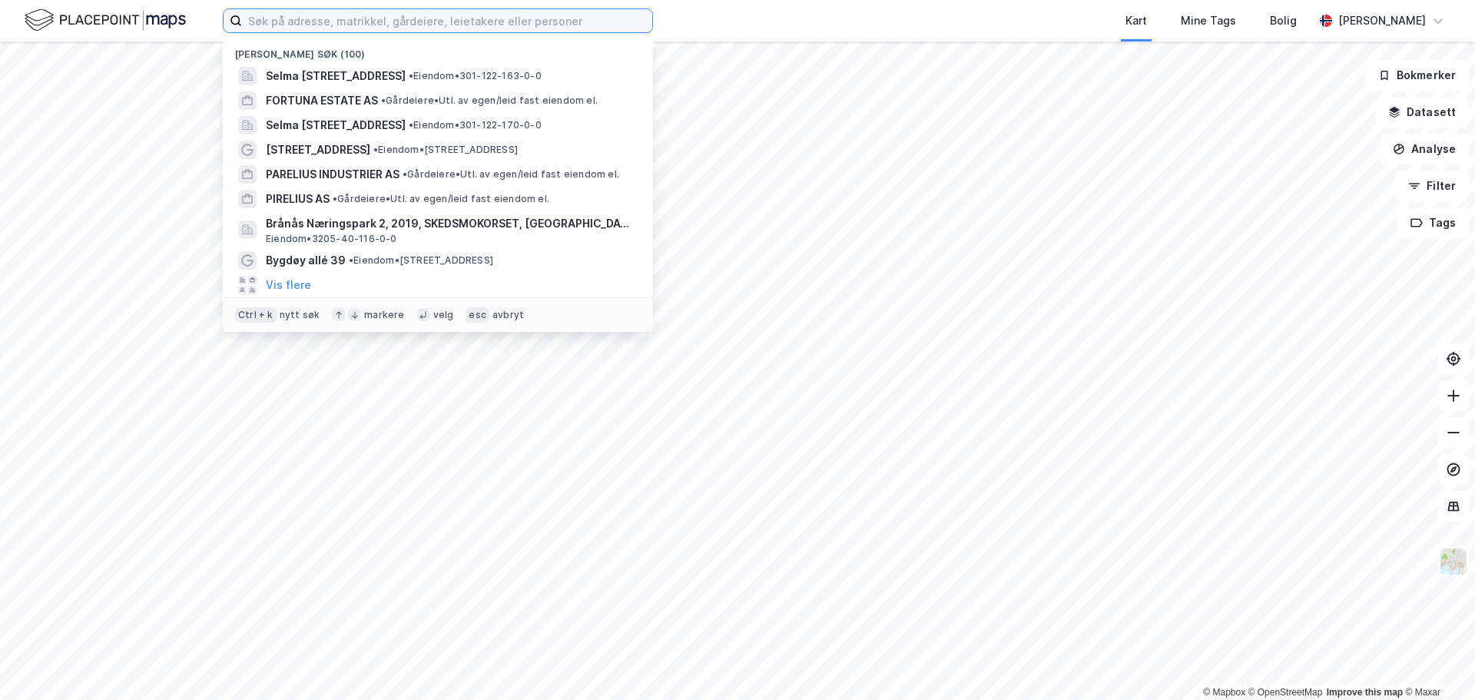
click at [453, 22] on input at bounding box center [447, 20] width 410 height 23
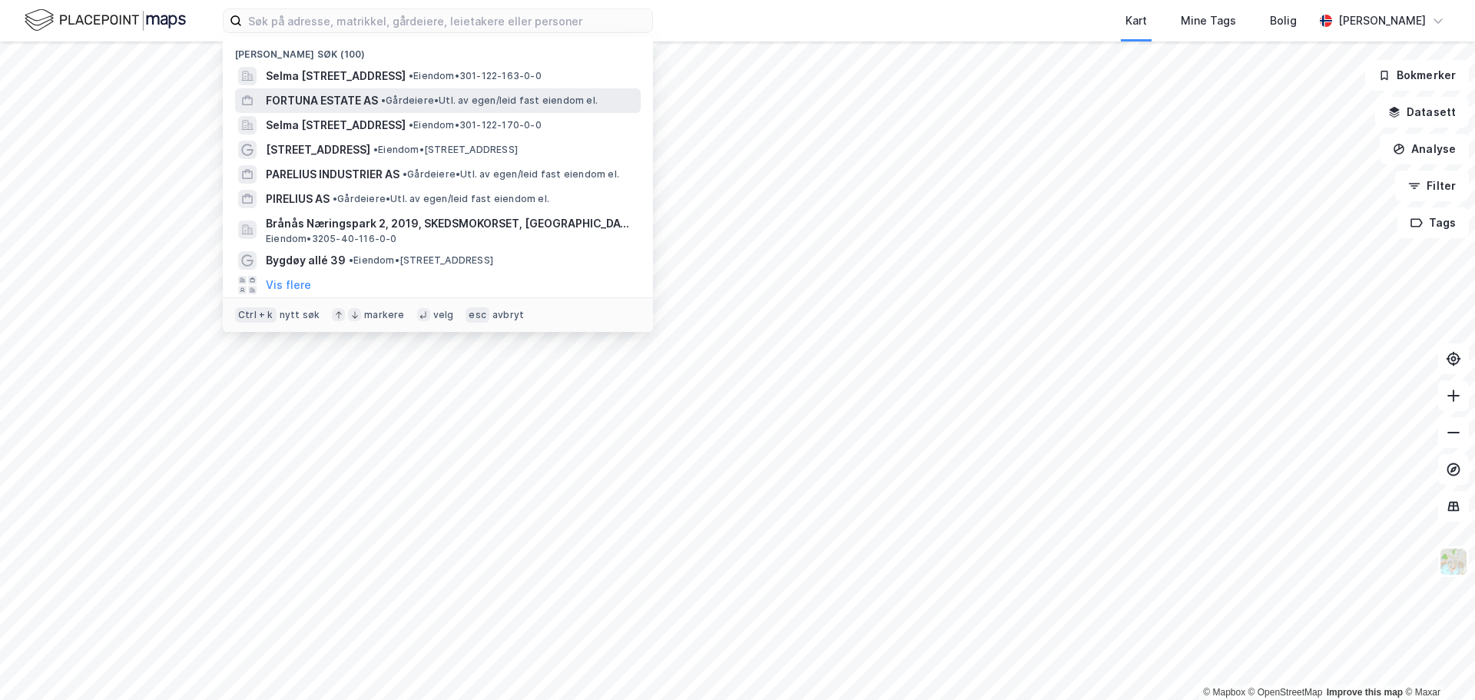
click at [330, 99] on span "FORTUNA ESTATE AS" at bounding box center [322, 100] width 112 height 18
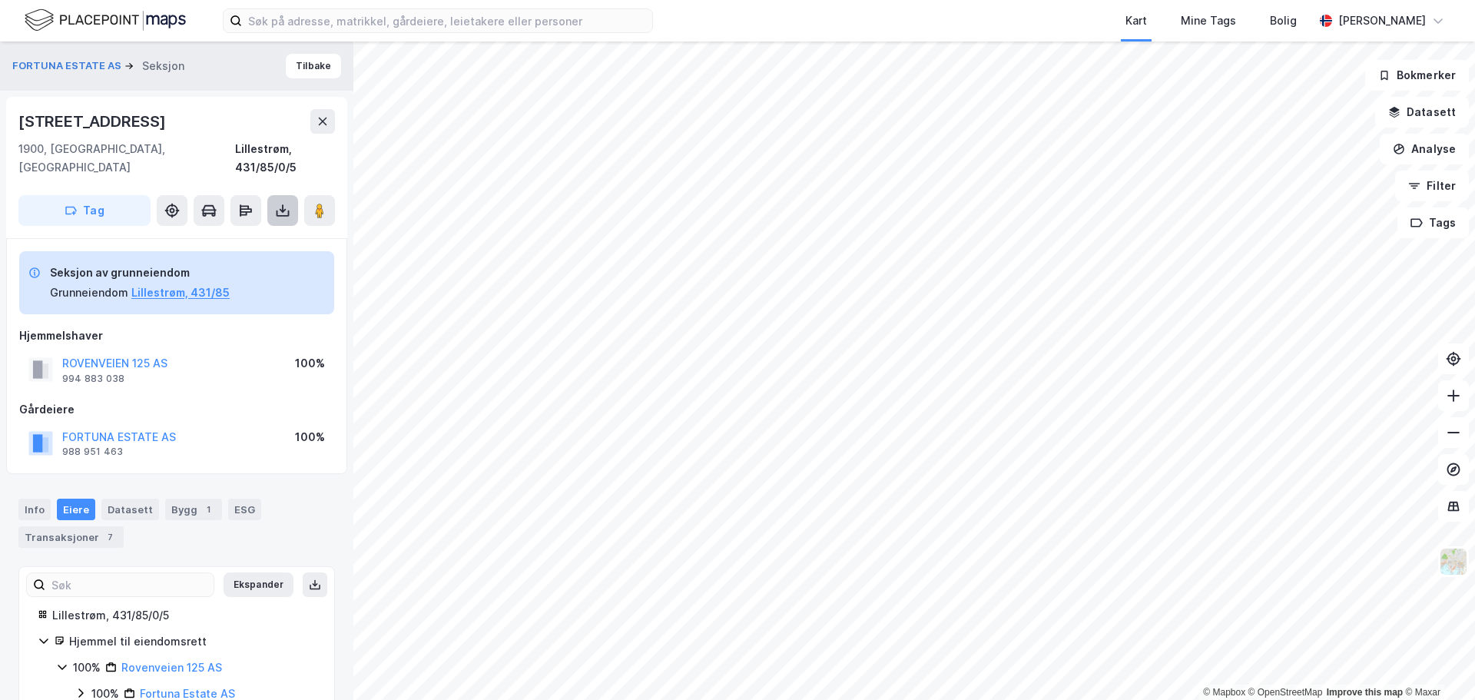
click at [286, 203] on icon at bounding box center [282, 210] width 15 height 15
click at [206, 229] on div "Last ned grunnbok" at bounding box center [216, 241] width 164 height 25
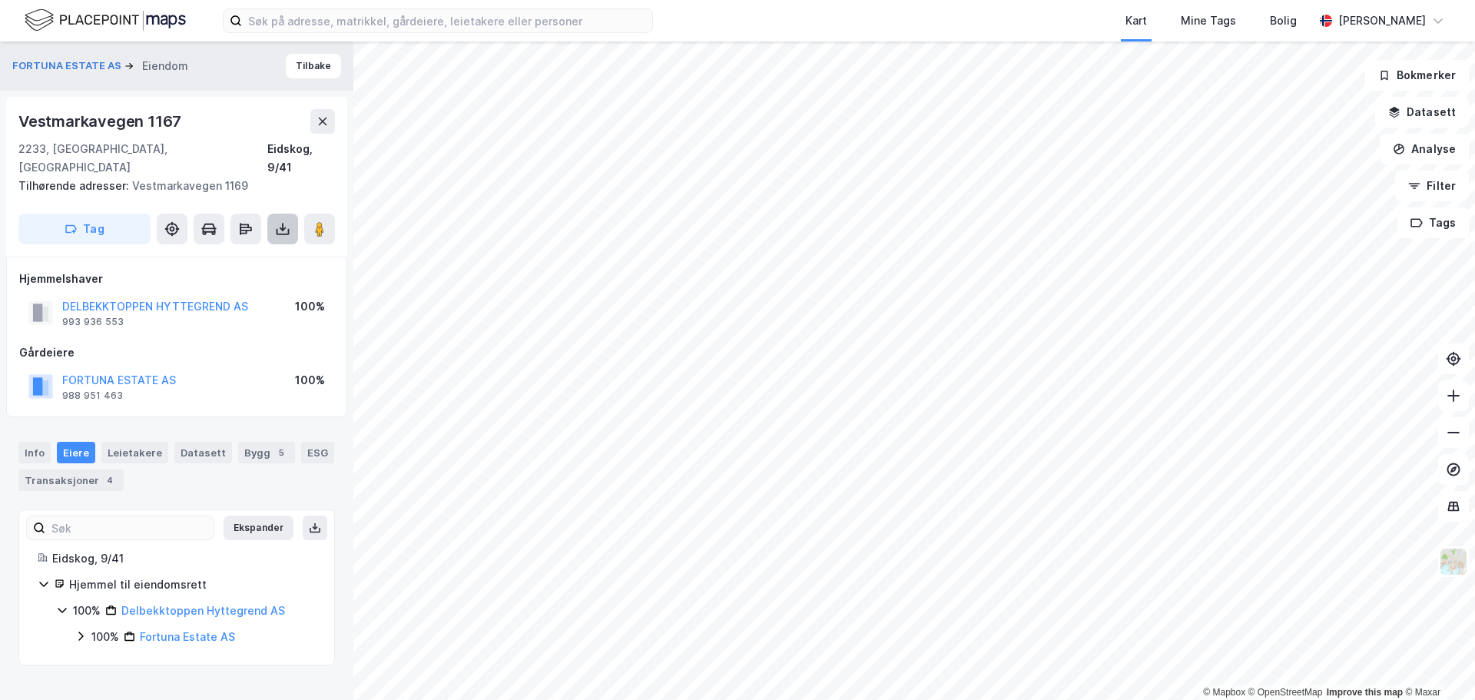
click at [284, 214] on button at bounding box center [282, 229] width 31 height 31
click at [242, 254] on div "Last ned grunnbok" at bounding box center [206, 260] width 89 height 12
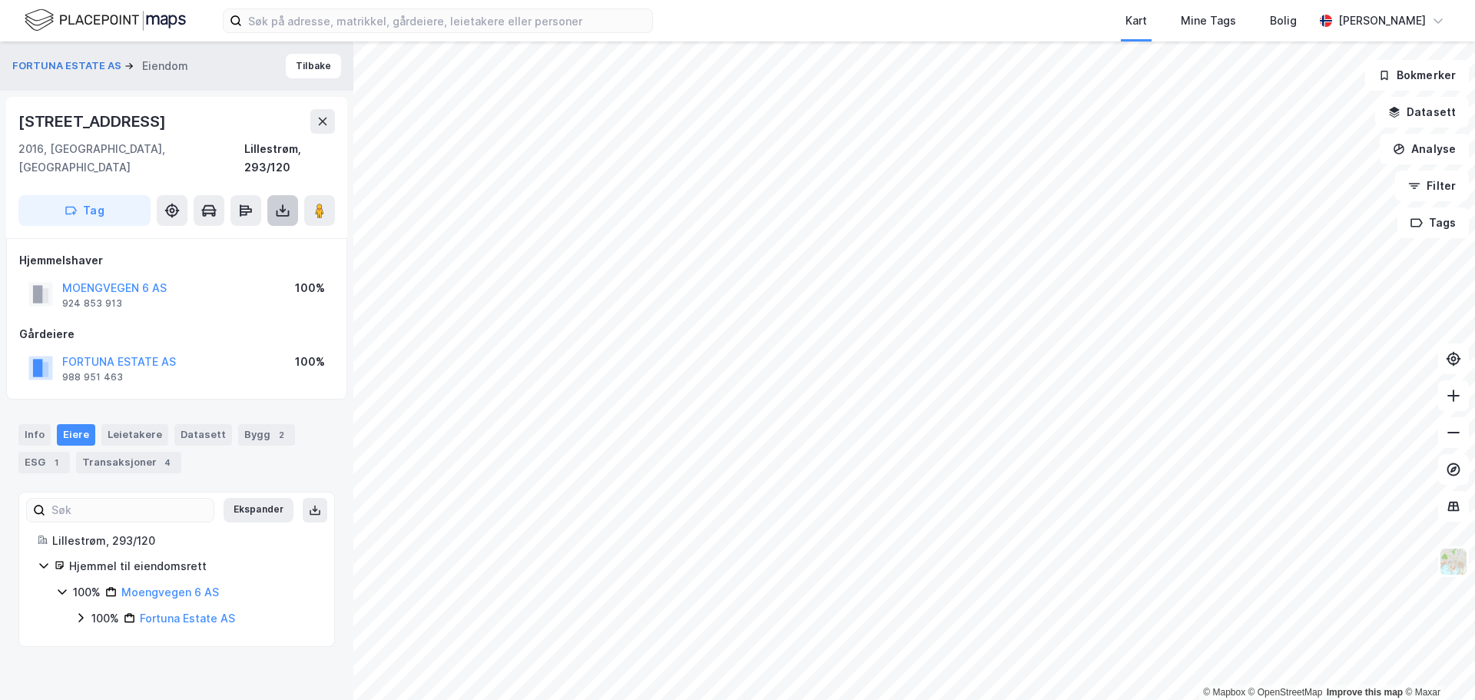
click at [281, 203] on icon at bounding box center [282, 210] width 15 height 15
click at [227, 235] on div "Last ned grunnbok" at bounding box center [206, 241] width 89 height 12
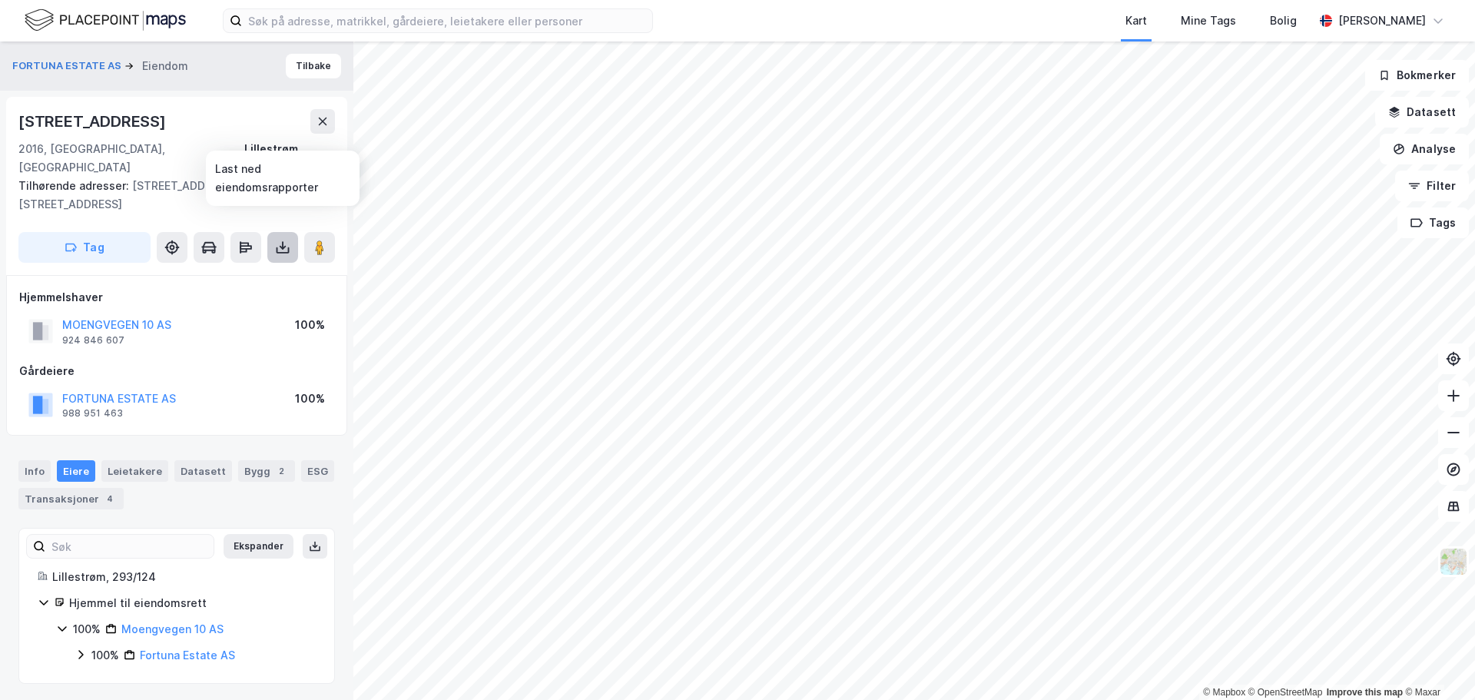
click at [287, 240] on icon at bounding box center [282, 247] width 15 height 15
click at [217, 272] on div "Last ned grunnbok" at bounding box center [206, 278] width 89 height 12
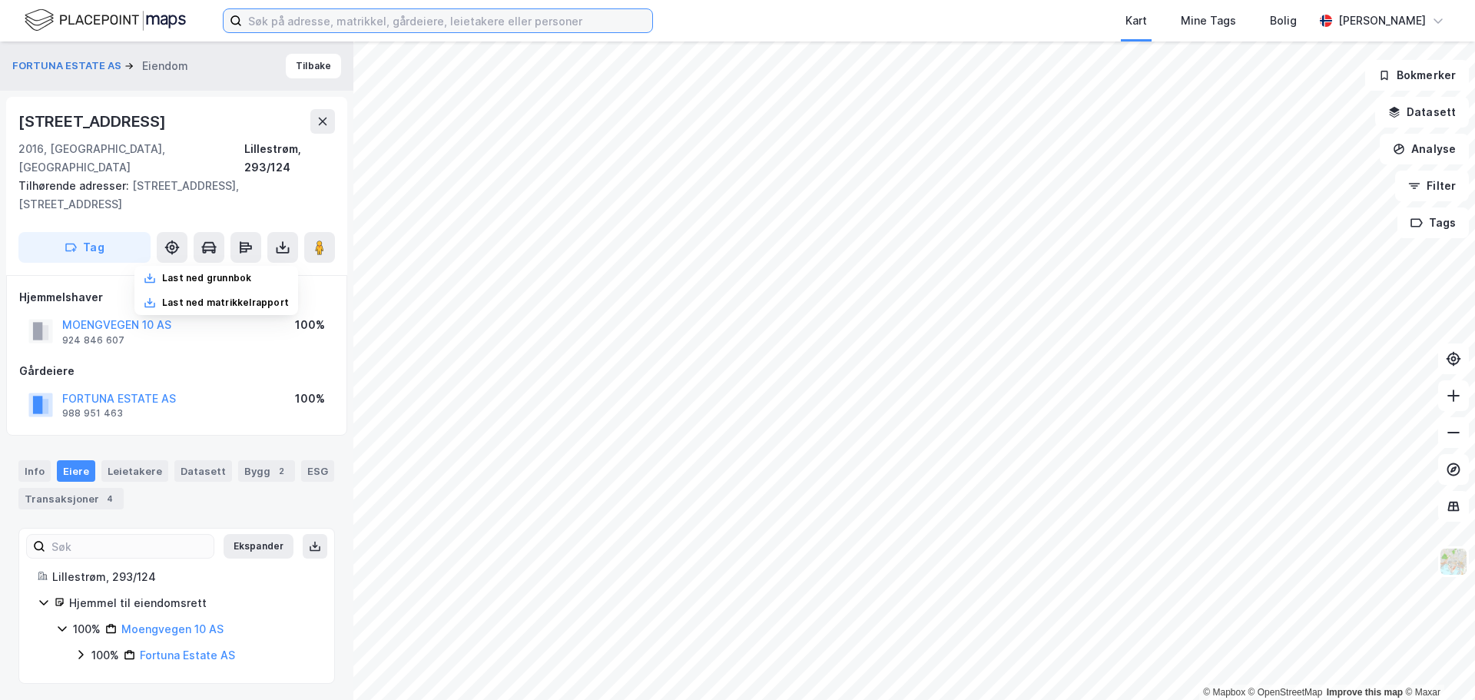
click at [436, 18] on input at bounding box center [447, 20] width 410 height 23
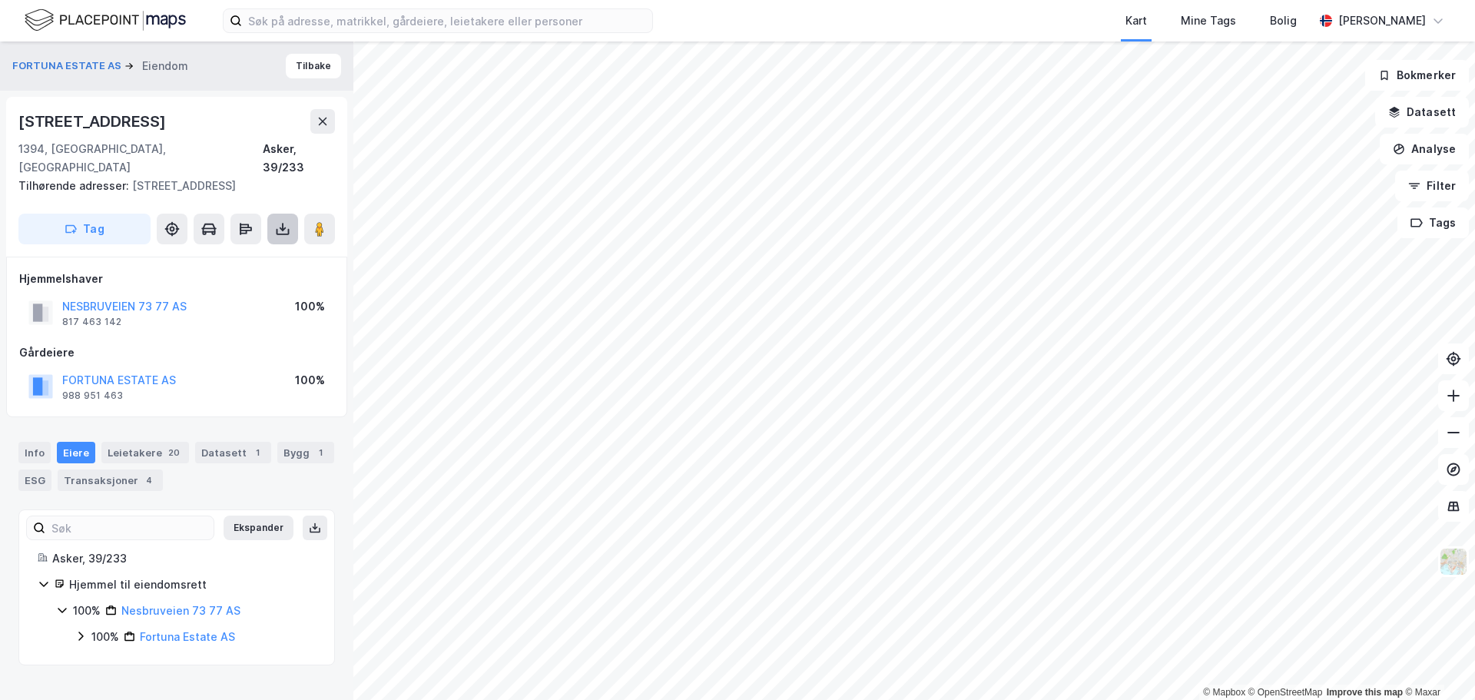
click at [284, 221] on icon at bounding box center [282, 228] width 15 height 15
click at [267, 247] on div "Last ned grunnbok" at bounding box center [216, 259] width 164 height 25
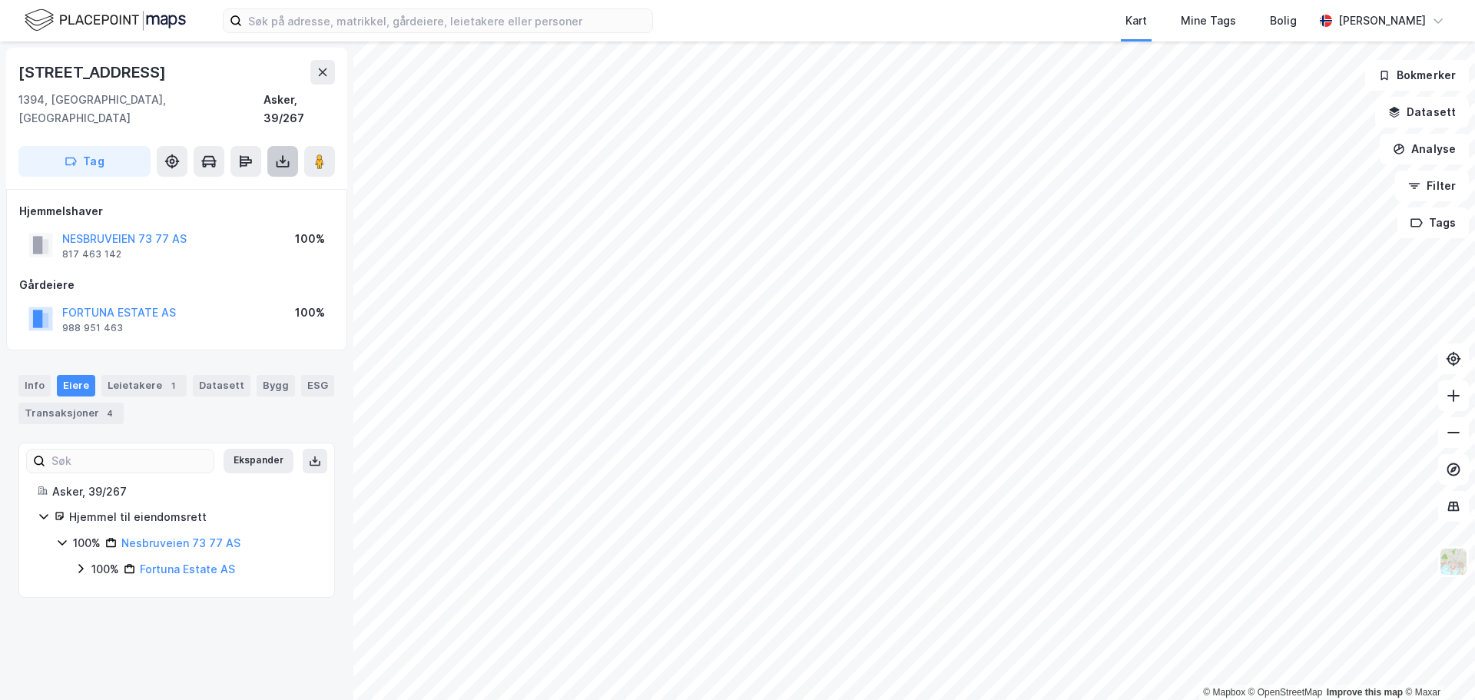
click at [284, 154] on icon at bounding box center [282, 161] width 15 height 15
click at [254, 180] on div "Last ned grunnbok" at bounding box center [216, 192] width 164 height 25
